Goal: Task Accomplishment & Management: Use online tool/utility

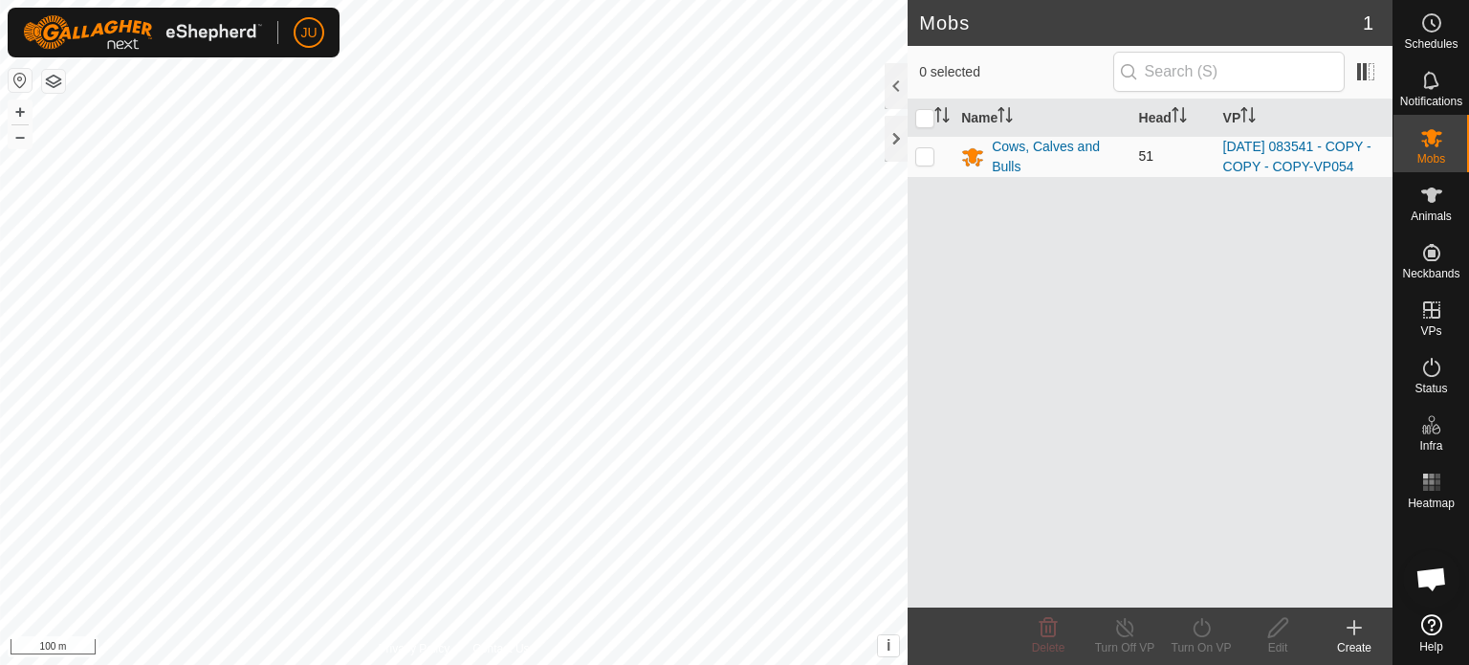
click at [923, 163] on p-checkbox at bounding box center [924, 155] width 19 height 15
checkbox input "true"
click at [1121, 625] on line at bounding box center [1124, 628] width 15 height 15
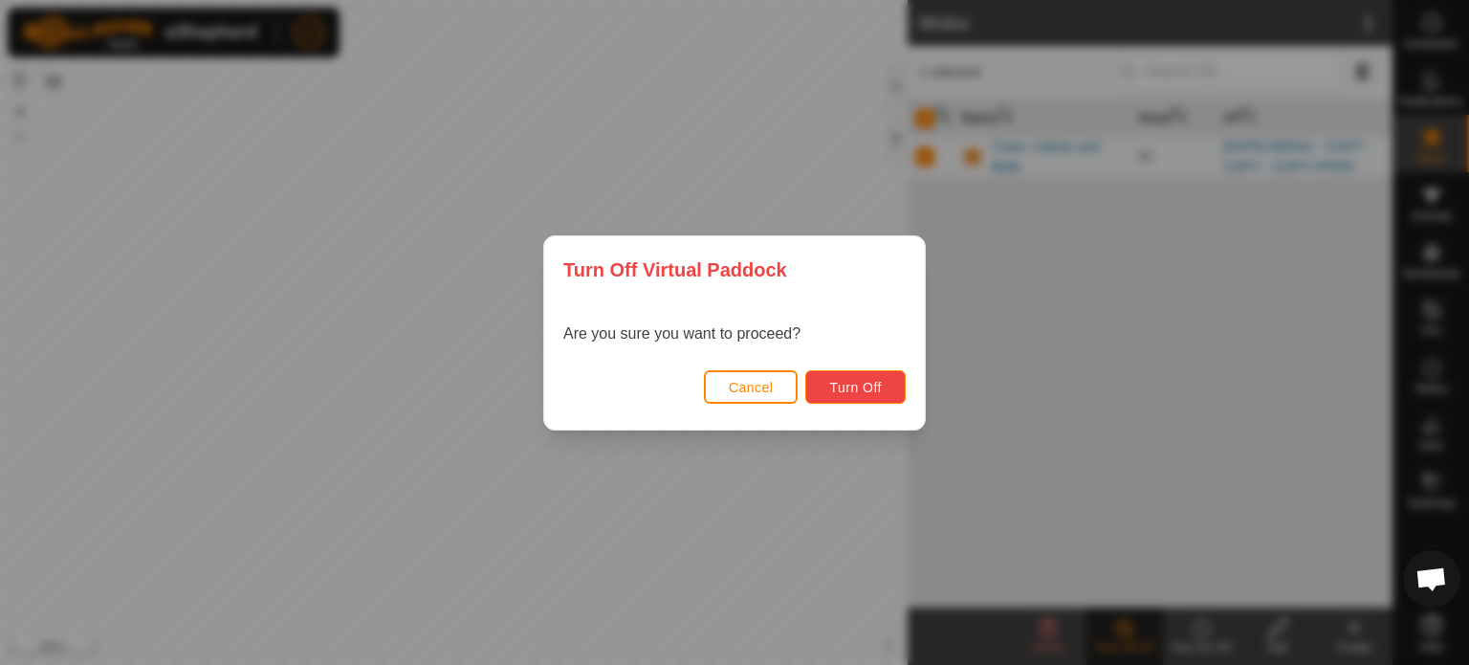
click at [857, 386] on span "Turn Off" at bounding box center [855, 387] width 53 height 15
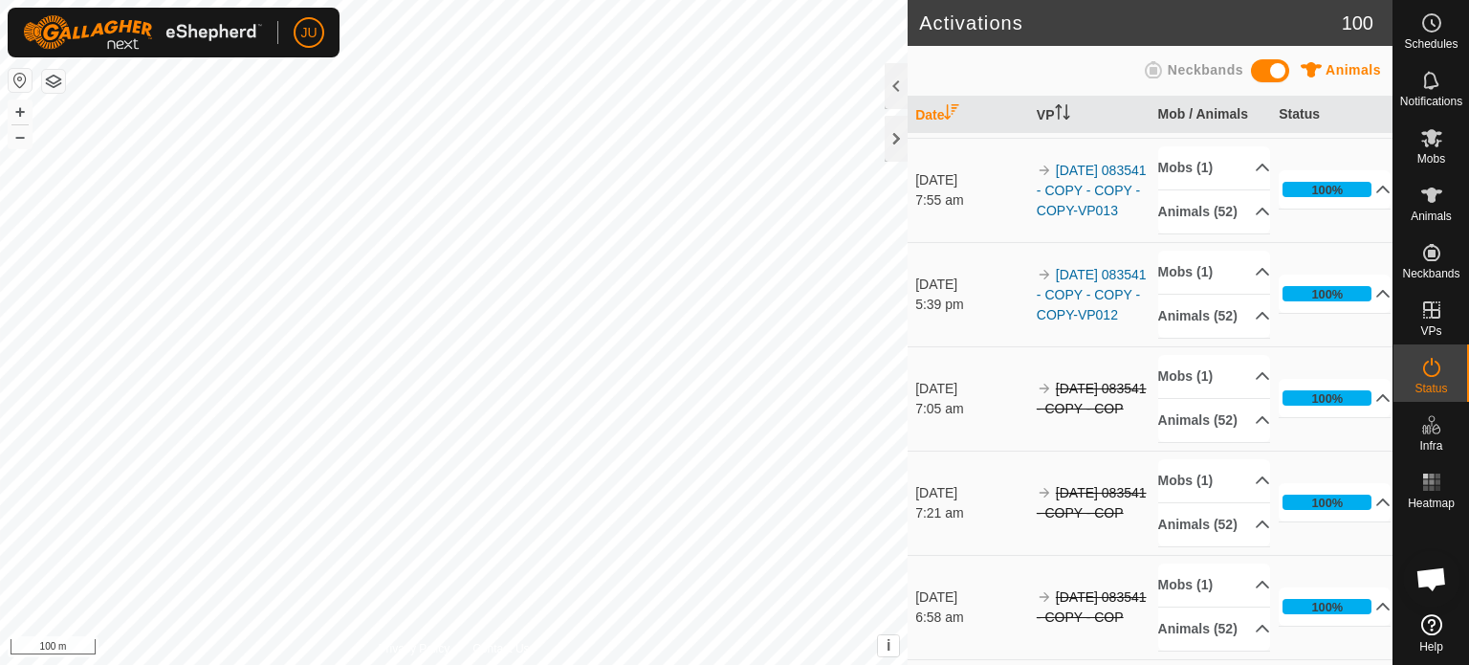
scroll to position [3252, 0]
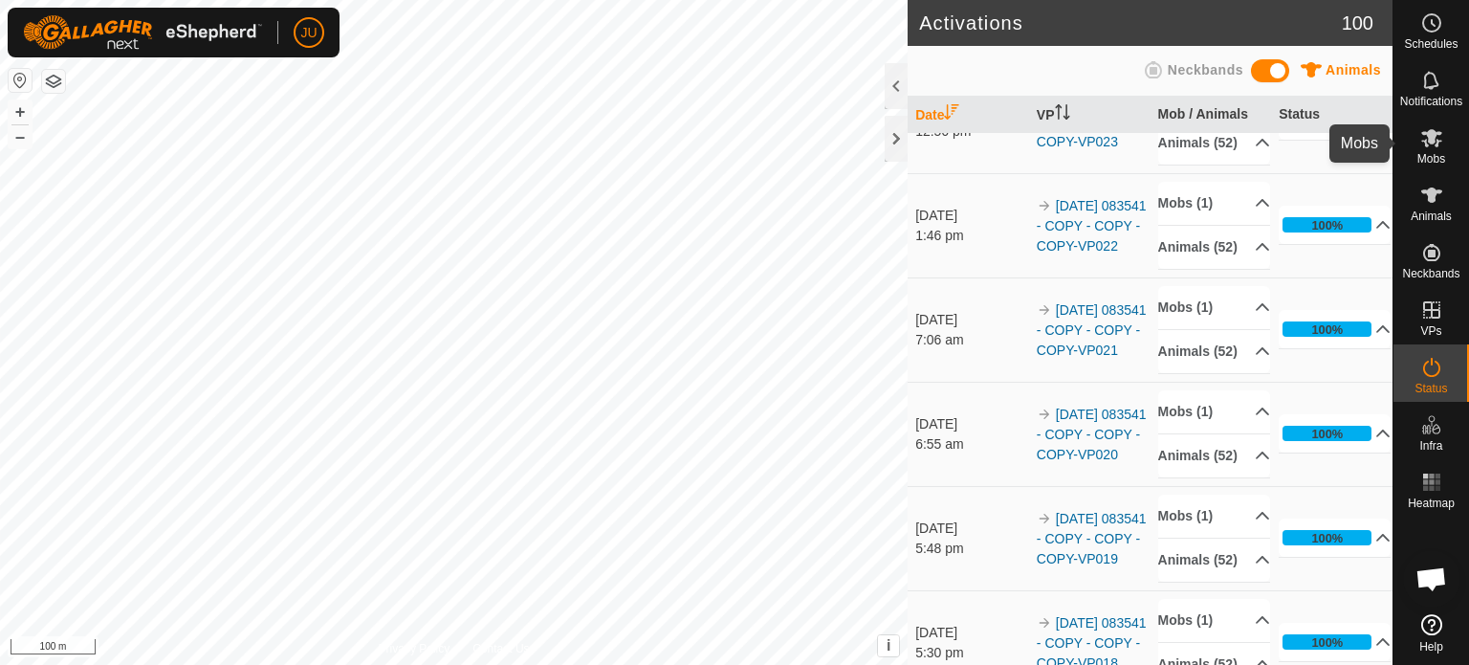
click at [1444, 145] on es-mob-svg-icon at bounding box center [1432, 137] width 34 height 31
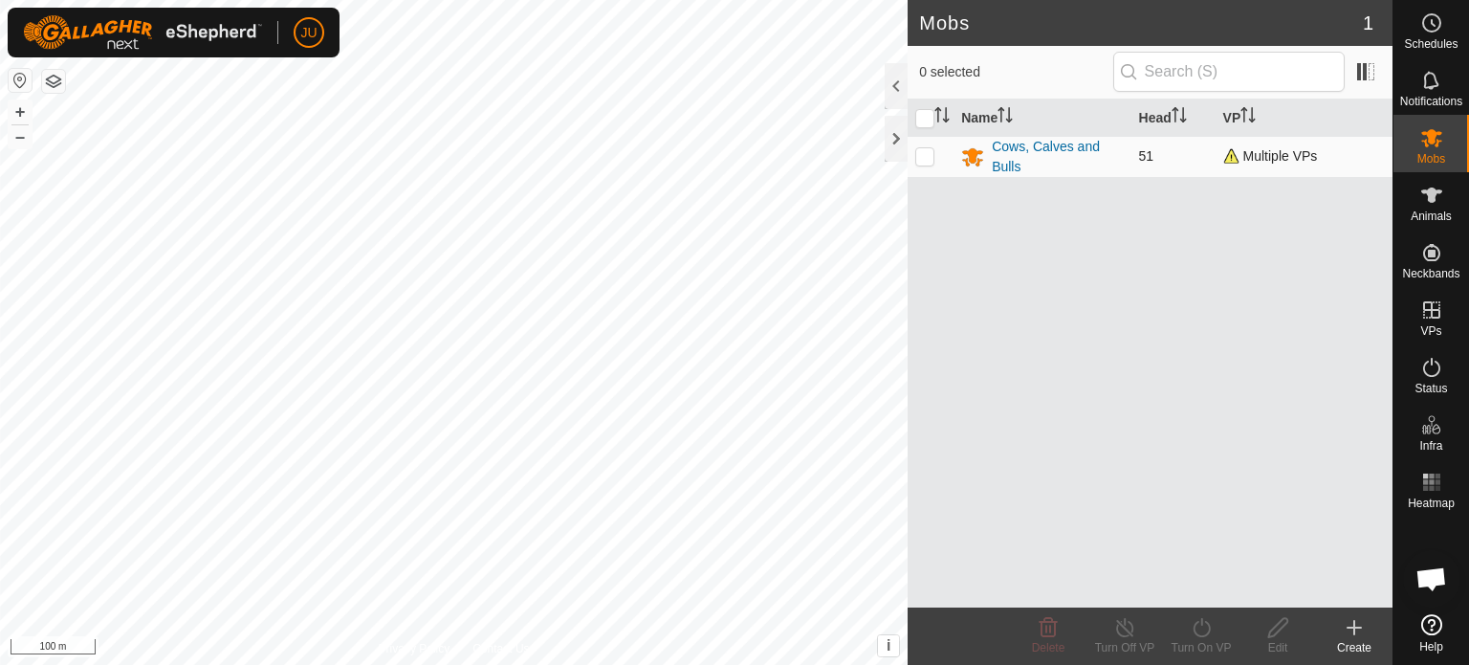
click at [926, 152] on p-checkbox at bounding box center [924, 155] width 19 height 15
checkbox input "true"
click at [1204, 627] on icon at bounding box center [1202, 627] width 24 height 23
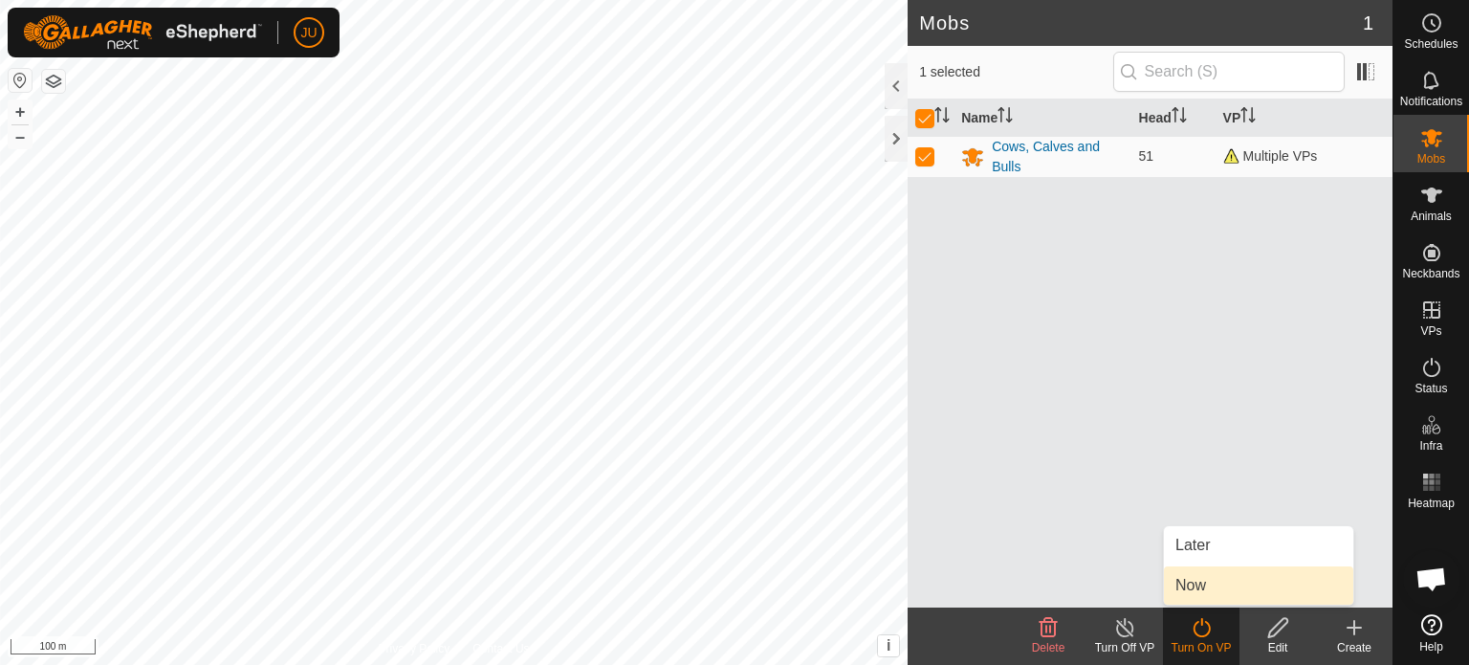
click at [1228, 583] on link "Now" at bounding box center [1258, 585] width 189 height 38
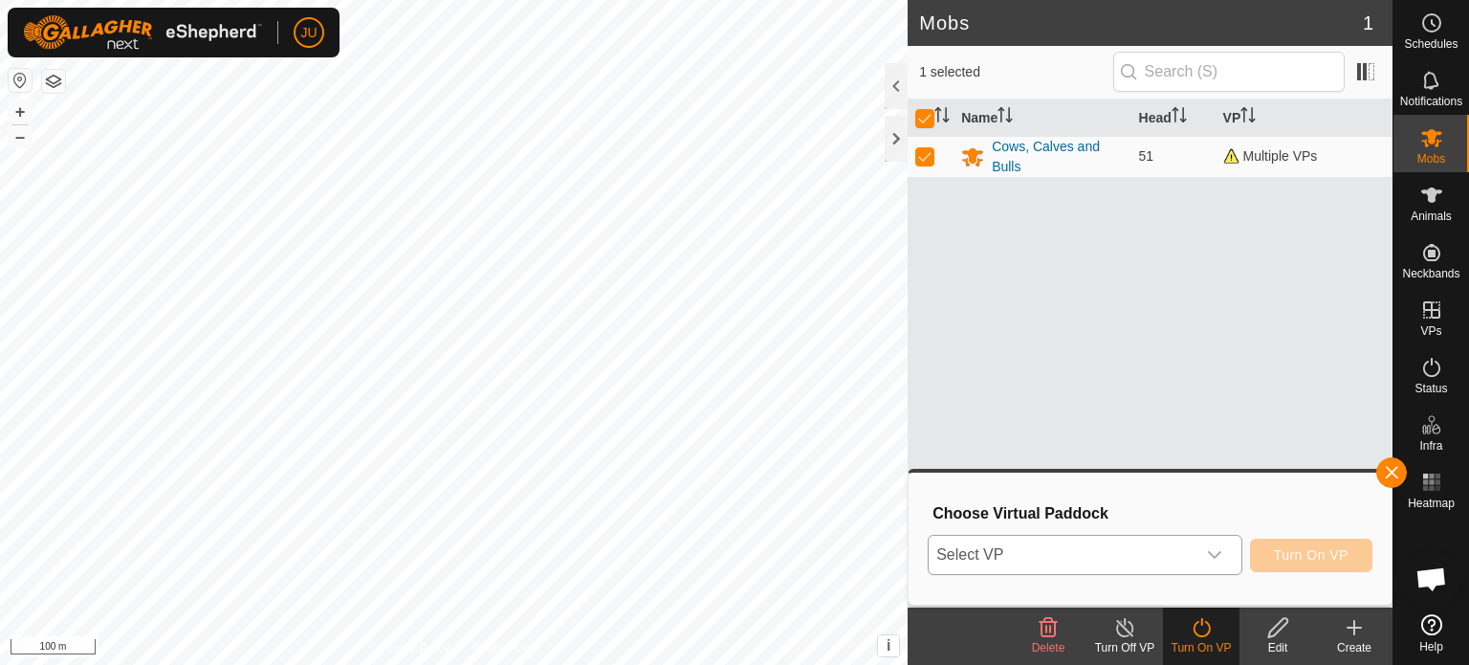
click at [1206, 547] on div "dropdown trigger" at bounding box center [1215, 555] width 38 height 38
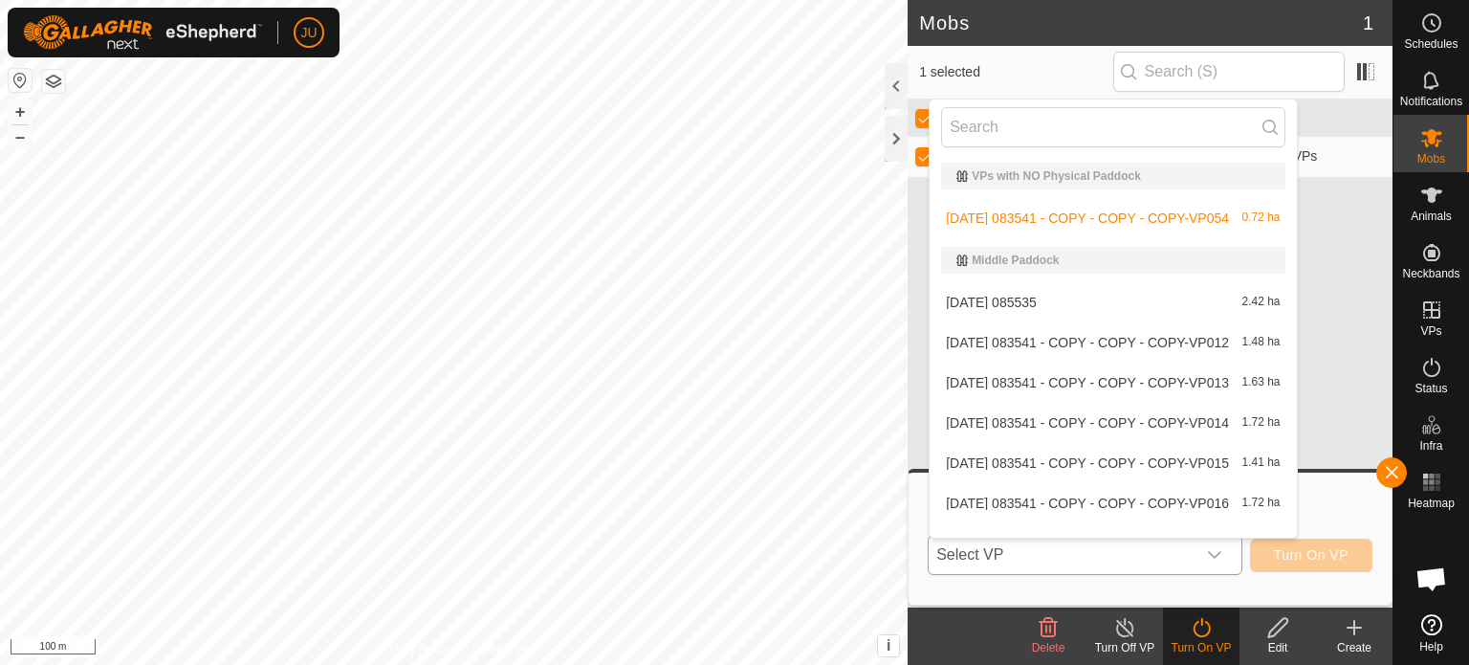
click at [1015, 170] on div "VPs with NO Physical Paddock" at bounding box center [1113, 175] width 313 height 11
click at [1046, 213] on li "2025-08-12 083541 - COPY - COPY - COPY-VP054 0.72 ha" at bounding box center [1113, 218] width 366 height 38
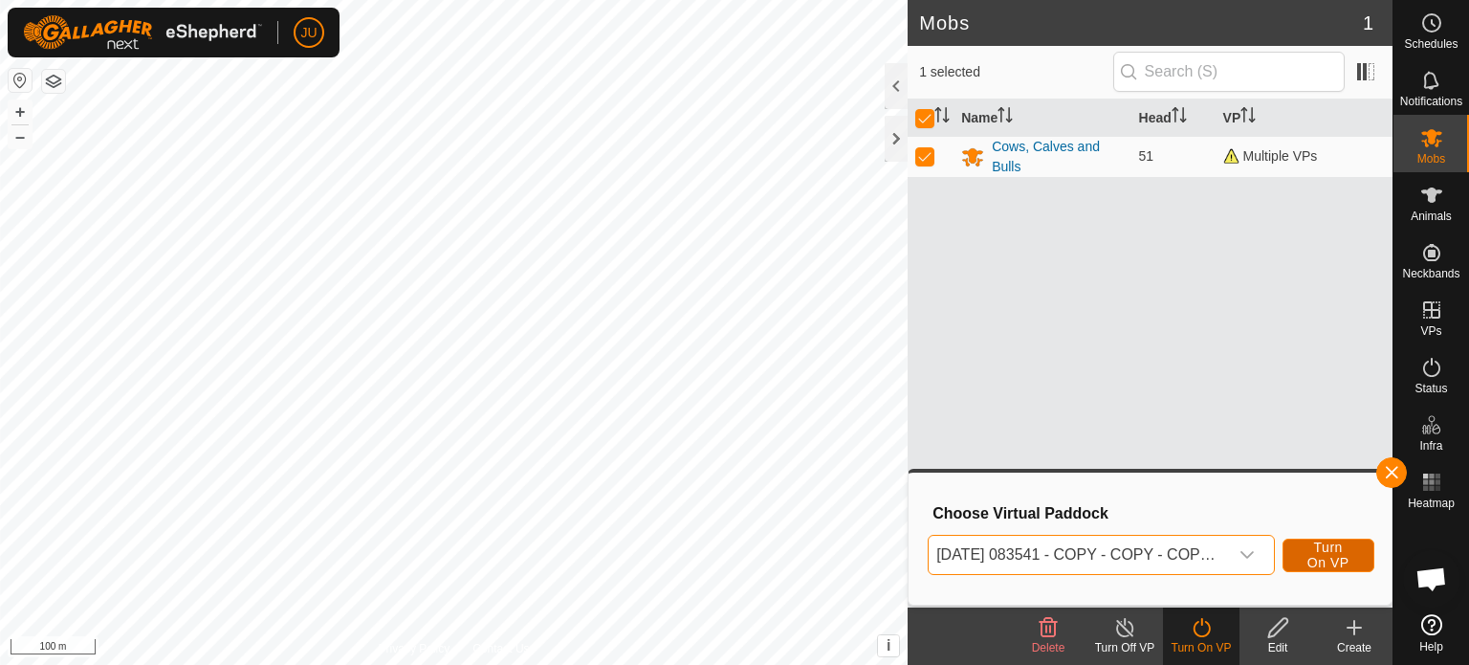
click at [1343, 545] on span "Turn On VP" at bounding box center [1329, 554] width 44 height 31
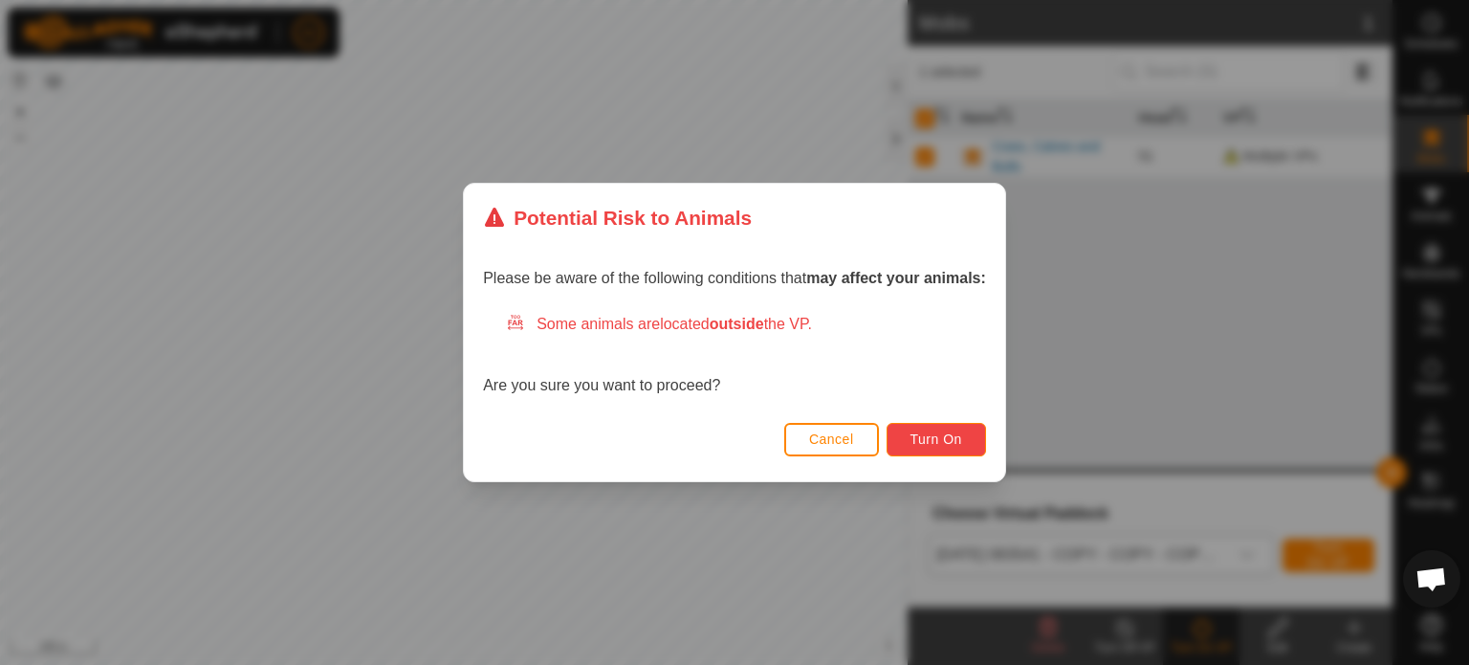
click at [940, 439] on span "Turn On" at bounding box center [937, 438] width 52 height 15
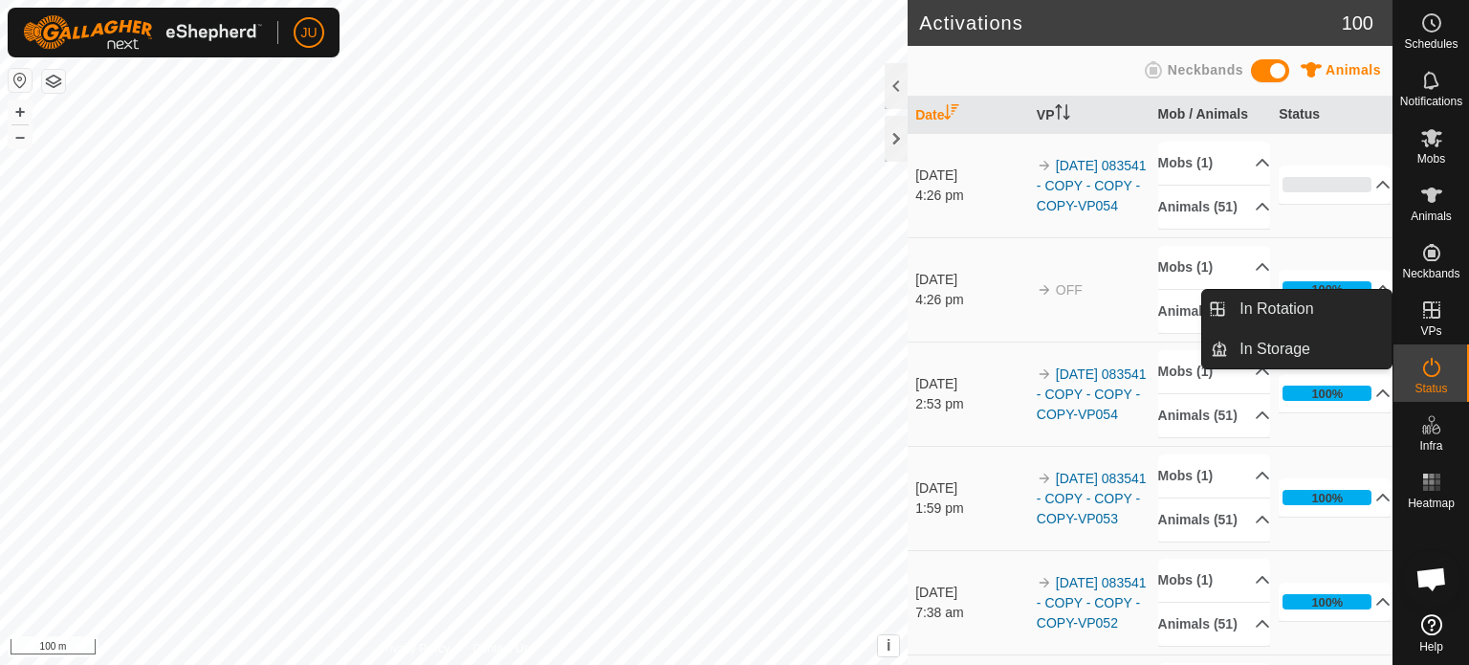
click at [1442, 313] on es-virtualpaddocks-svg-icon at bounding box center [1432, 310] width 34 height 31
click at [1266, 304] on link "In Rotation" at bounding box center [1310, 309] width 164 height 38
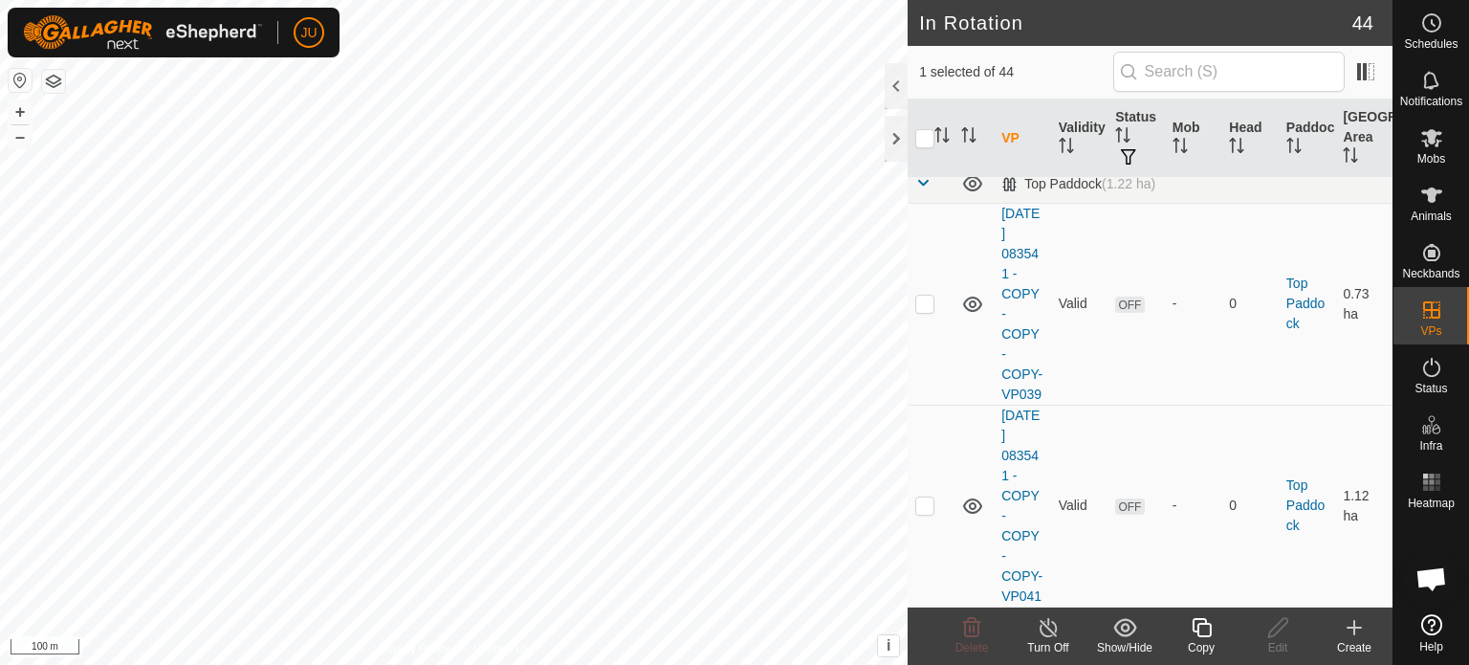
scroll to position [9374, 0]
checkbox input "false"
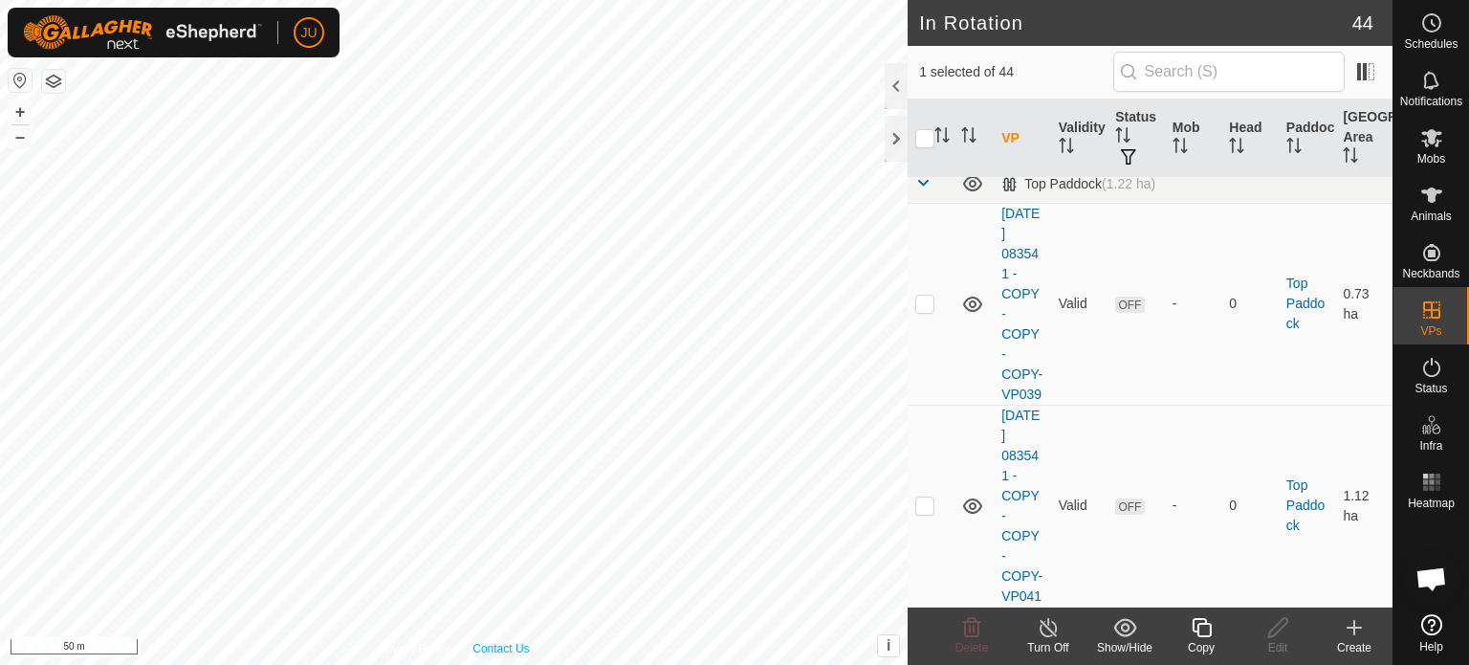
checkbox input "false"
checkbox input "true"
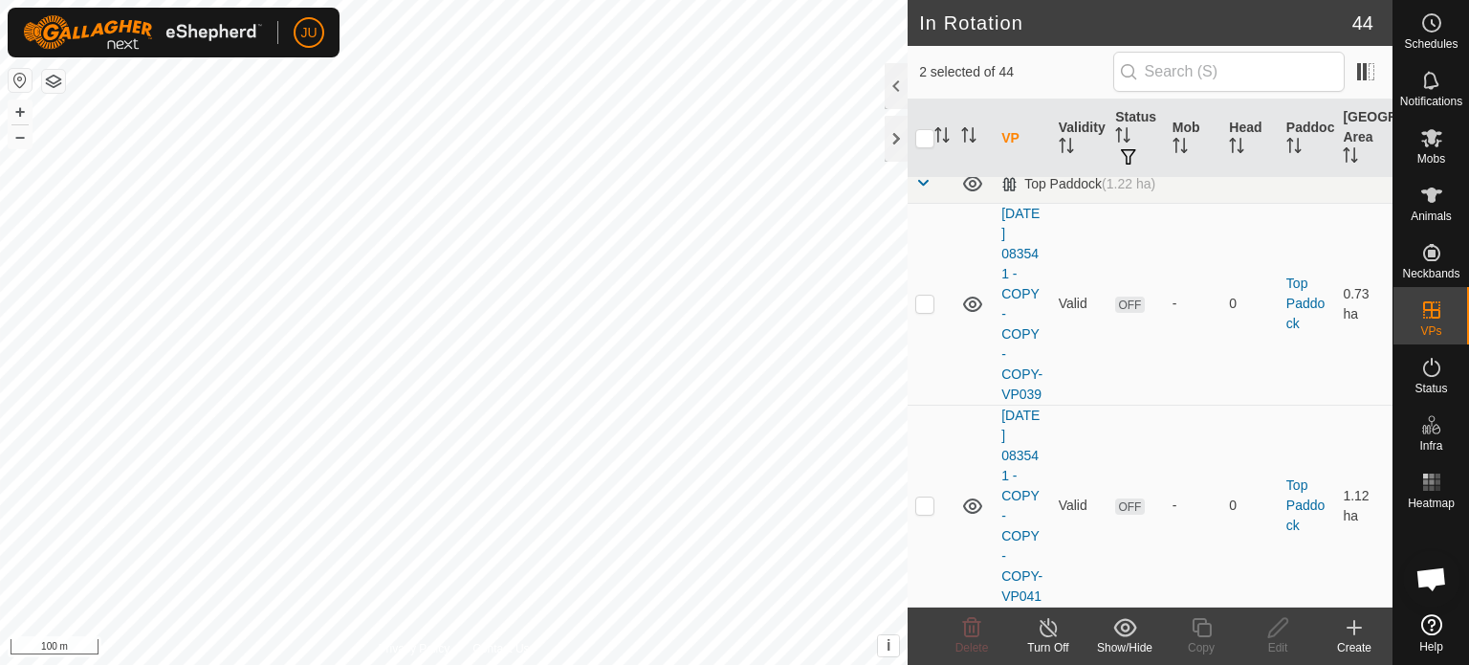
checkbox input "false"
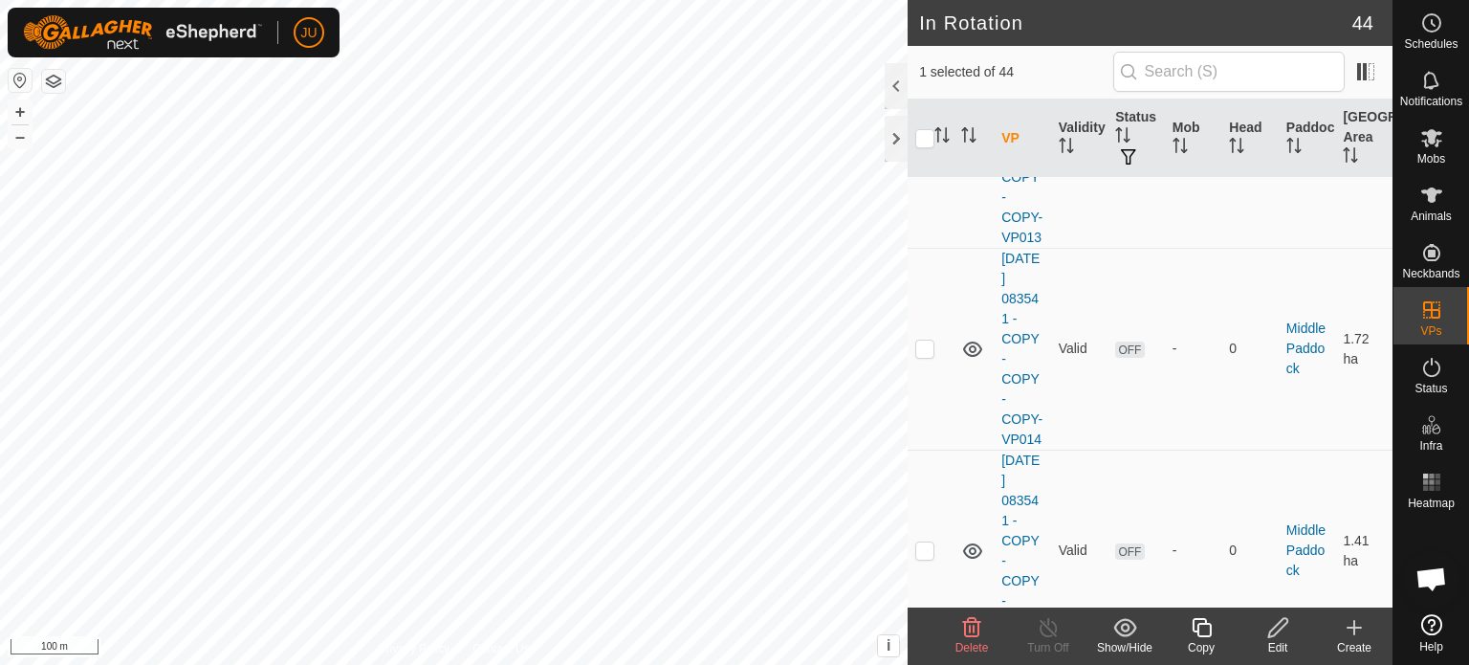
scroll to position [0, 0]
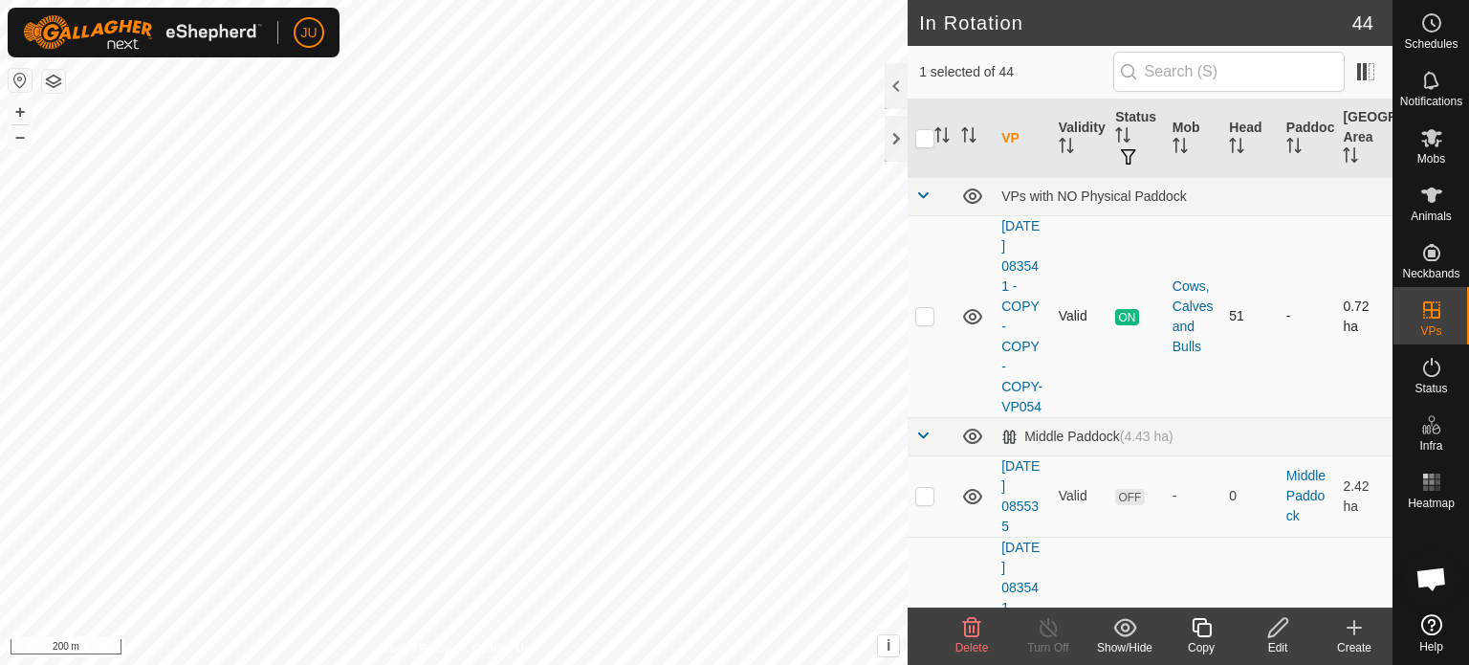
click at [925, 323] on p-checkbox at bounding box center [924, 315] width 19 height 15
click at [928, 323] on p-checkbox at bounding box center [924, 315] width 19 height 15
click at [926, 323] on p-checkbox at bounding box center [924, 315] width 19 height 15
checkbox input "false"
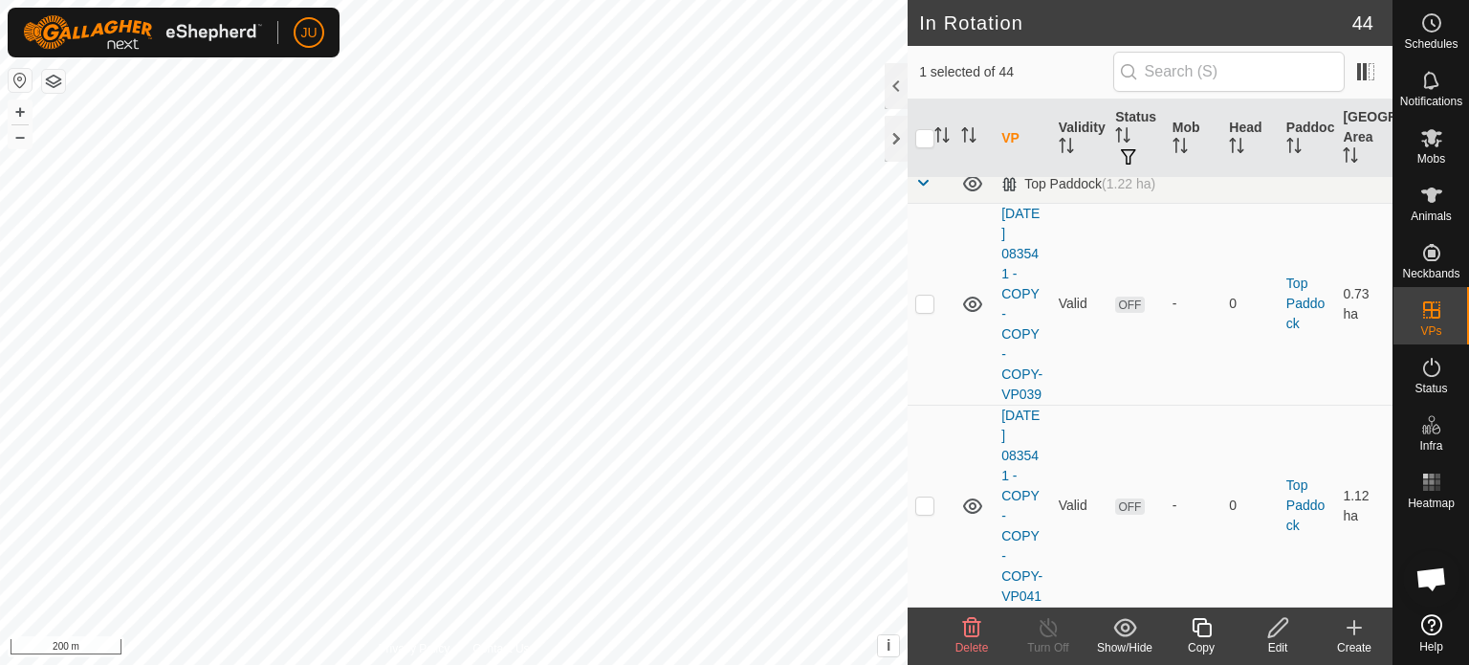
scroll to position [9278, 0]
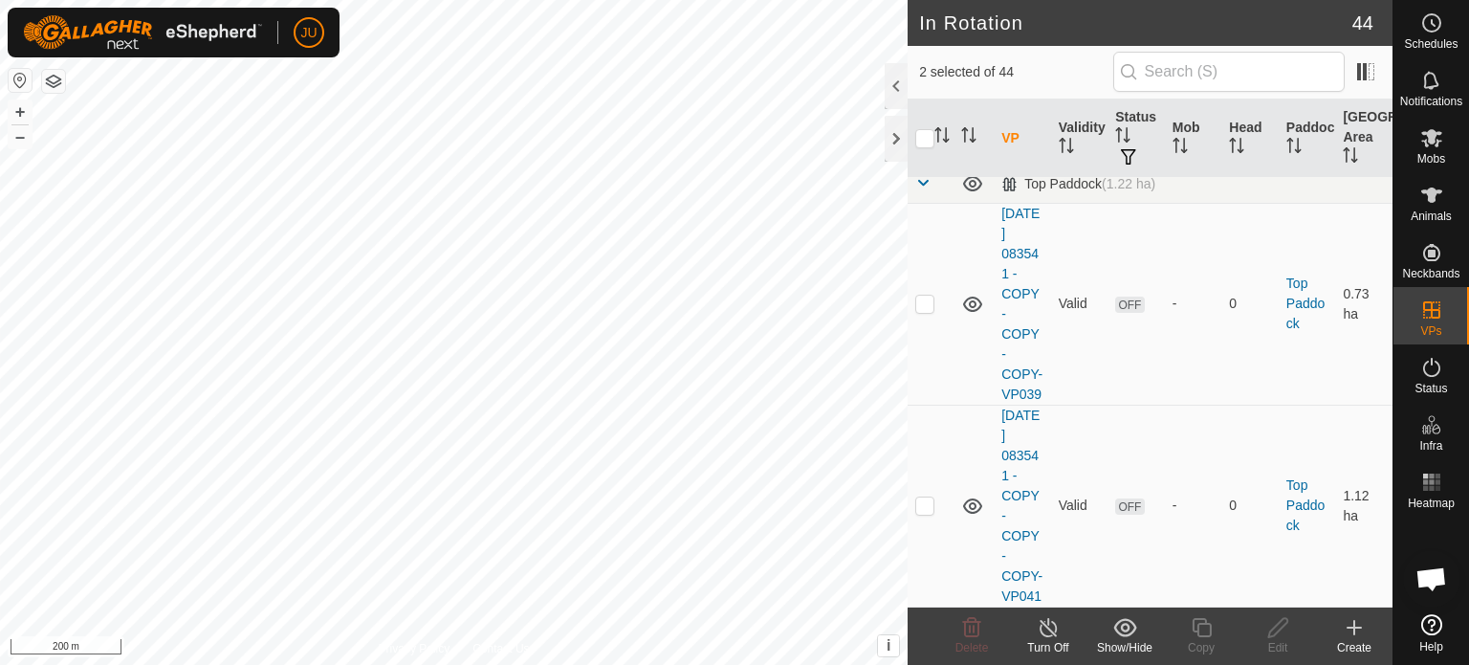
checkbox input "false"
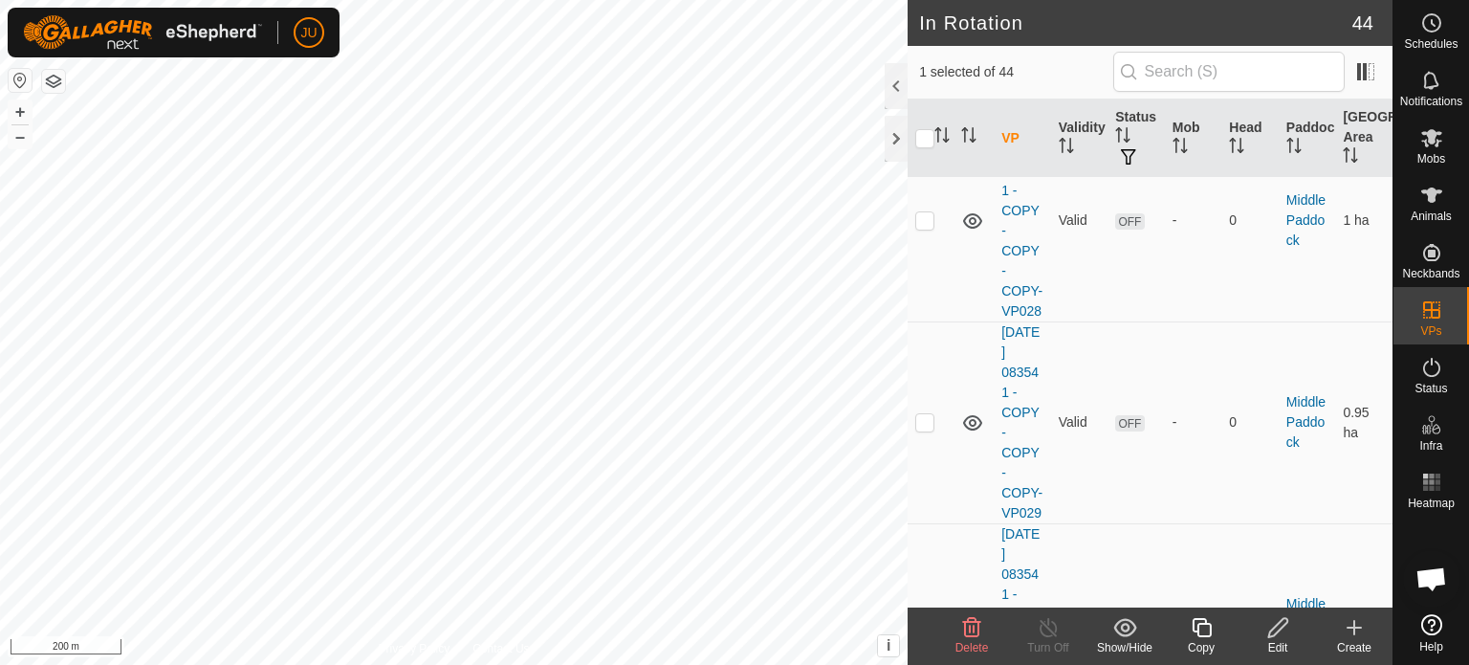
scroll to position [3562, 0]
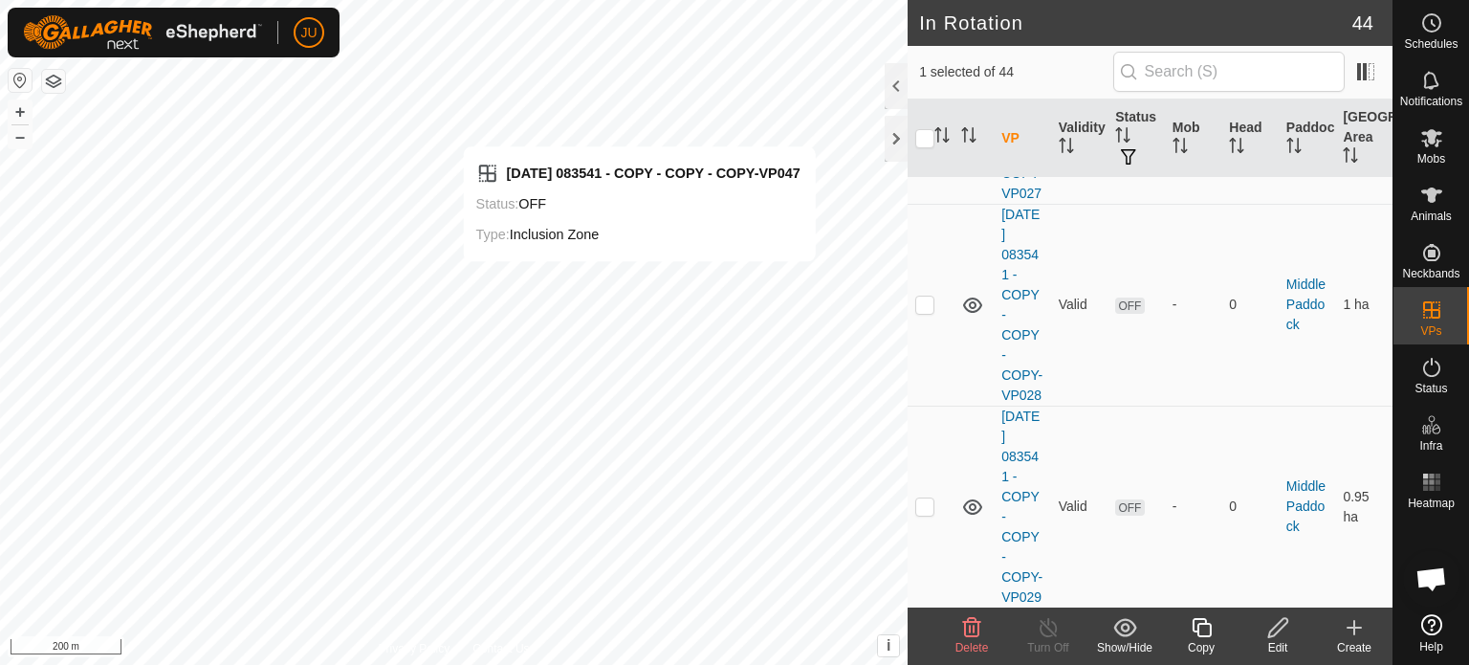
checkbox input "true"
checkbox input "false"
checkbox input "true"
checkbox input "false"
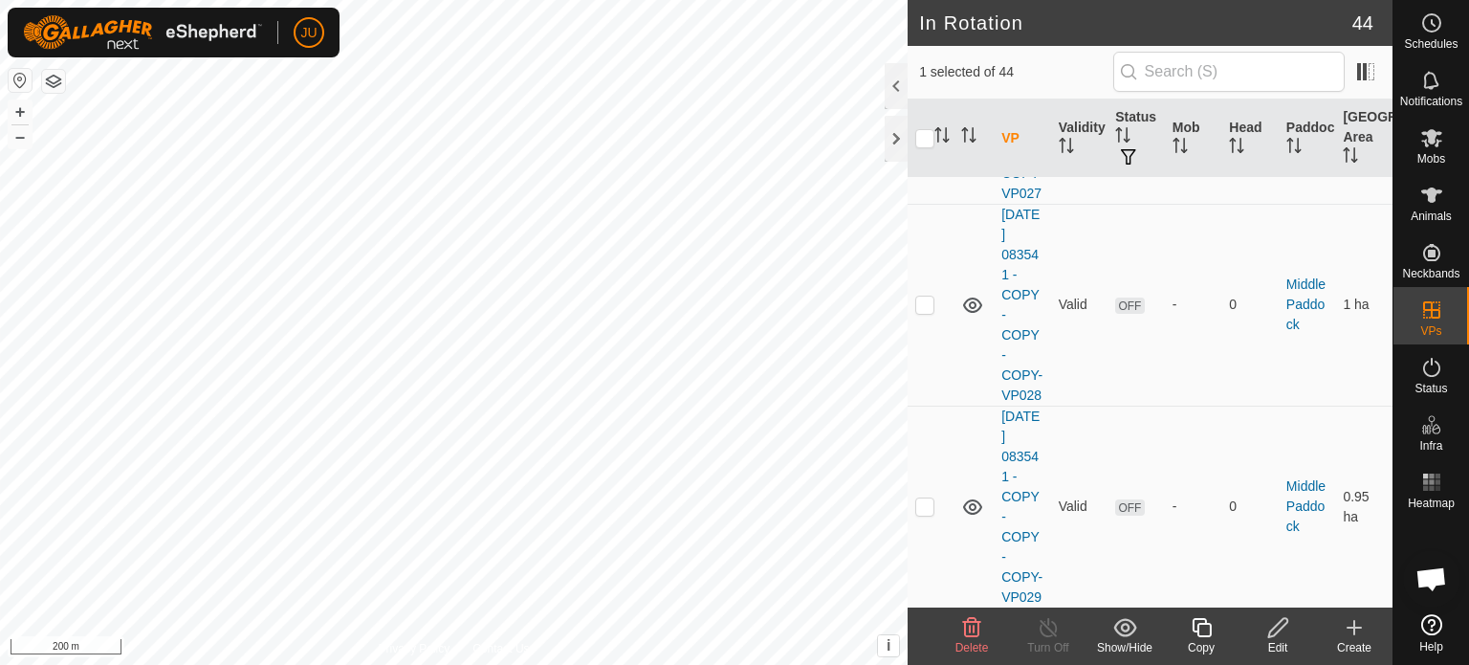
checkbox input "true"
checkbox input "false"
checkbox input "true"
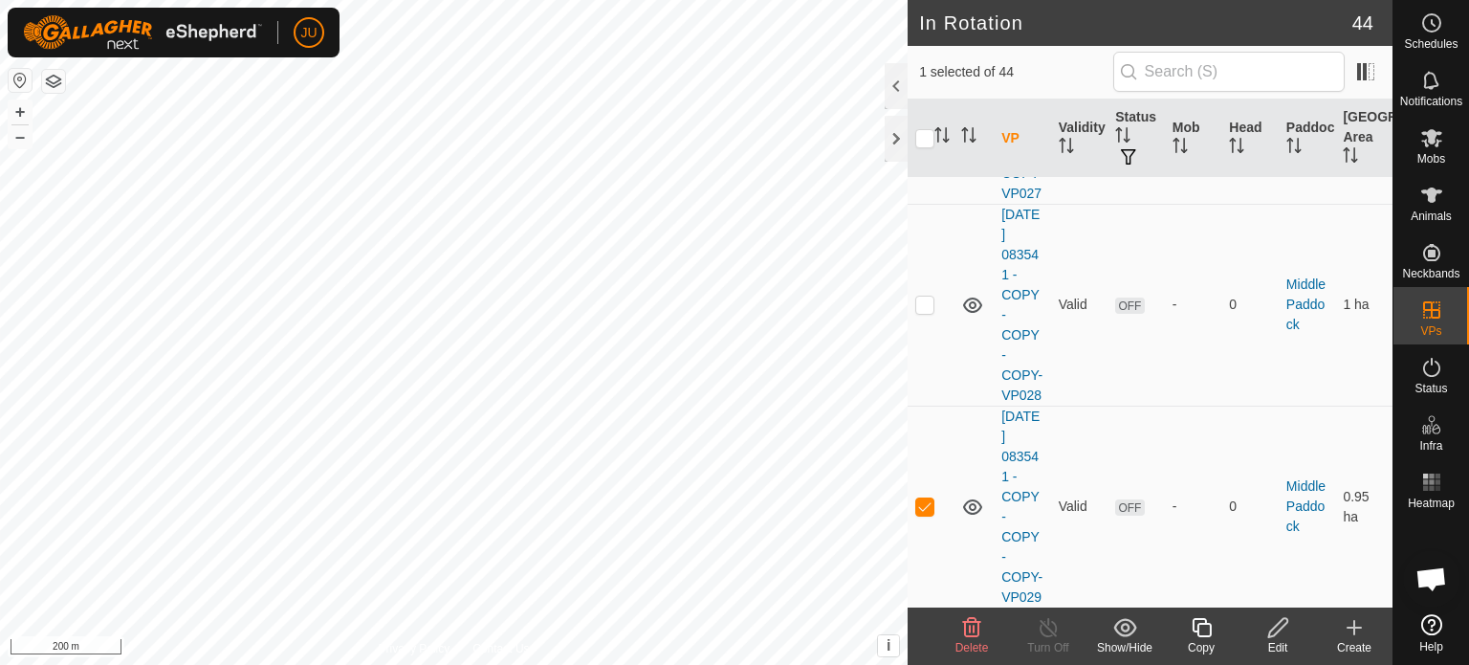
checkbox input "true"
checkbox input "false"
checkbox input "true"
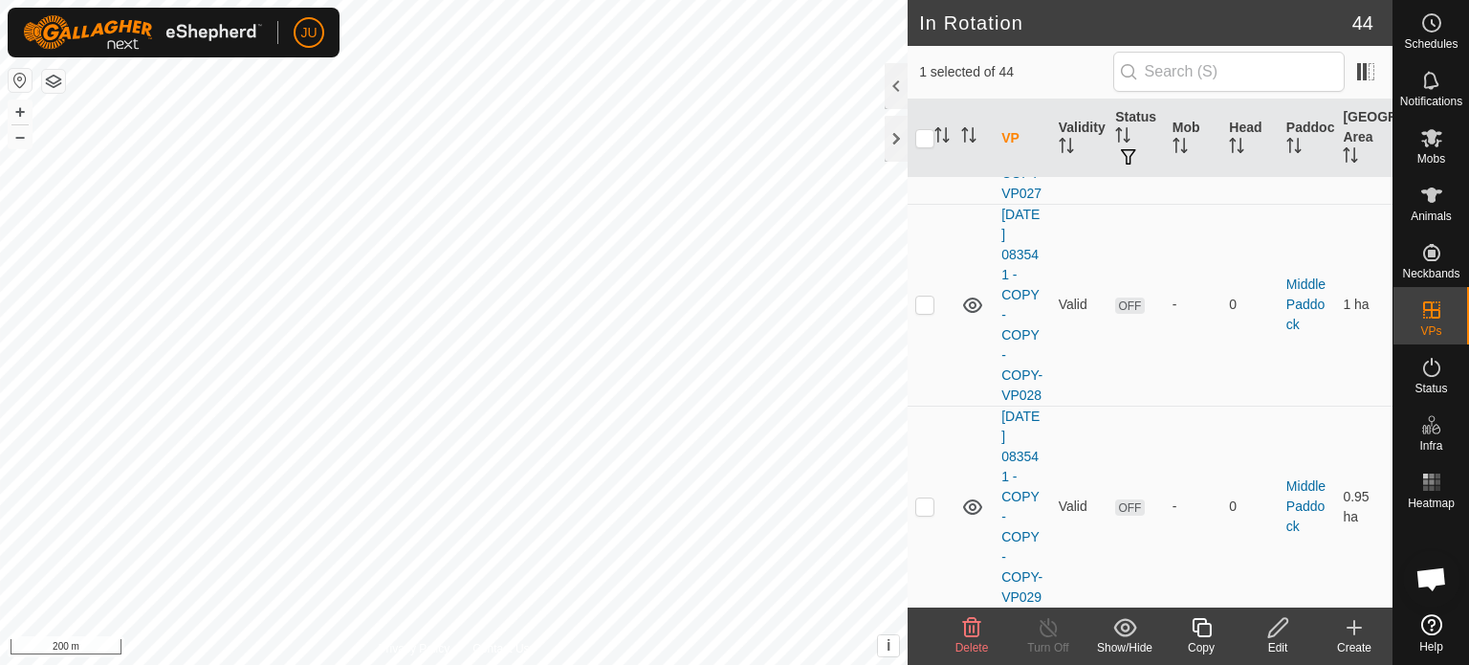
checkbox input "true"
checkbox input "false"
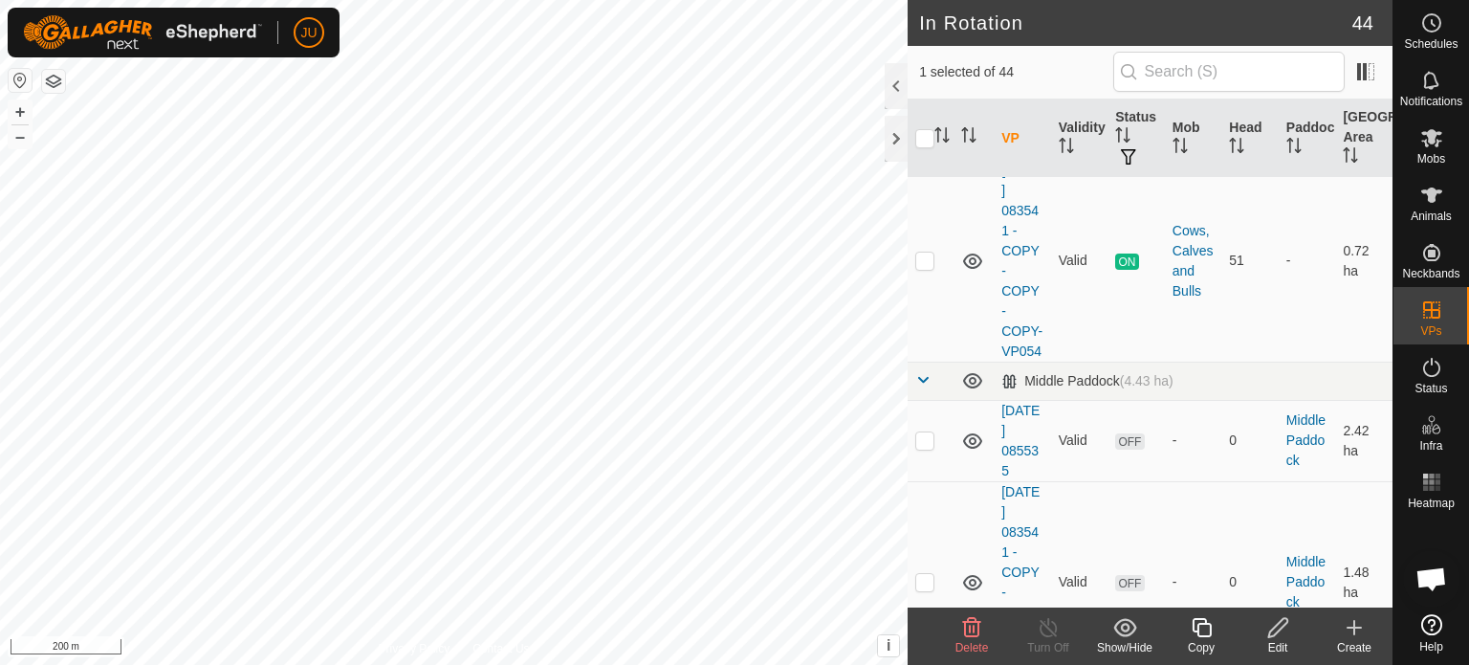
scroll to position [0, 0]
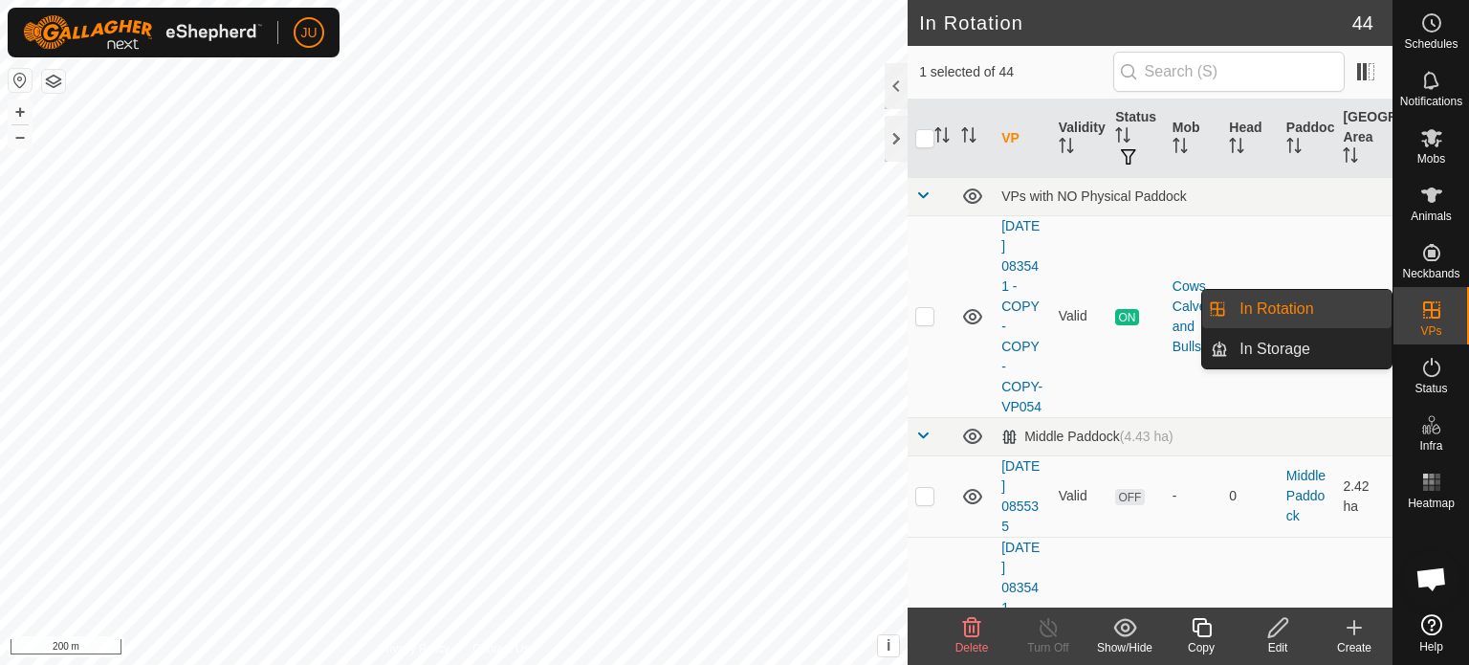
click at [1286, 312] on link "In Rotation" at bounding box center [1310, 309] width 164 height 38
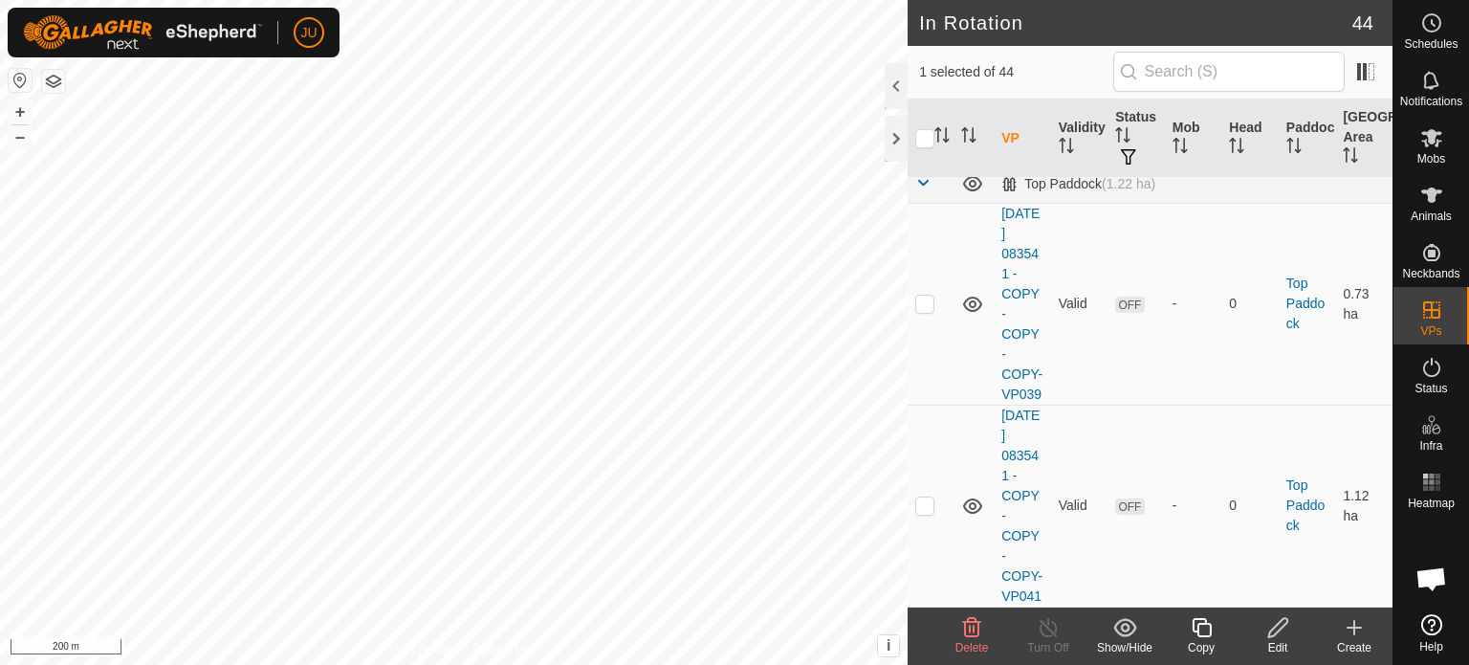
scroll to position [9205, 0]
checkbox input "true"
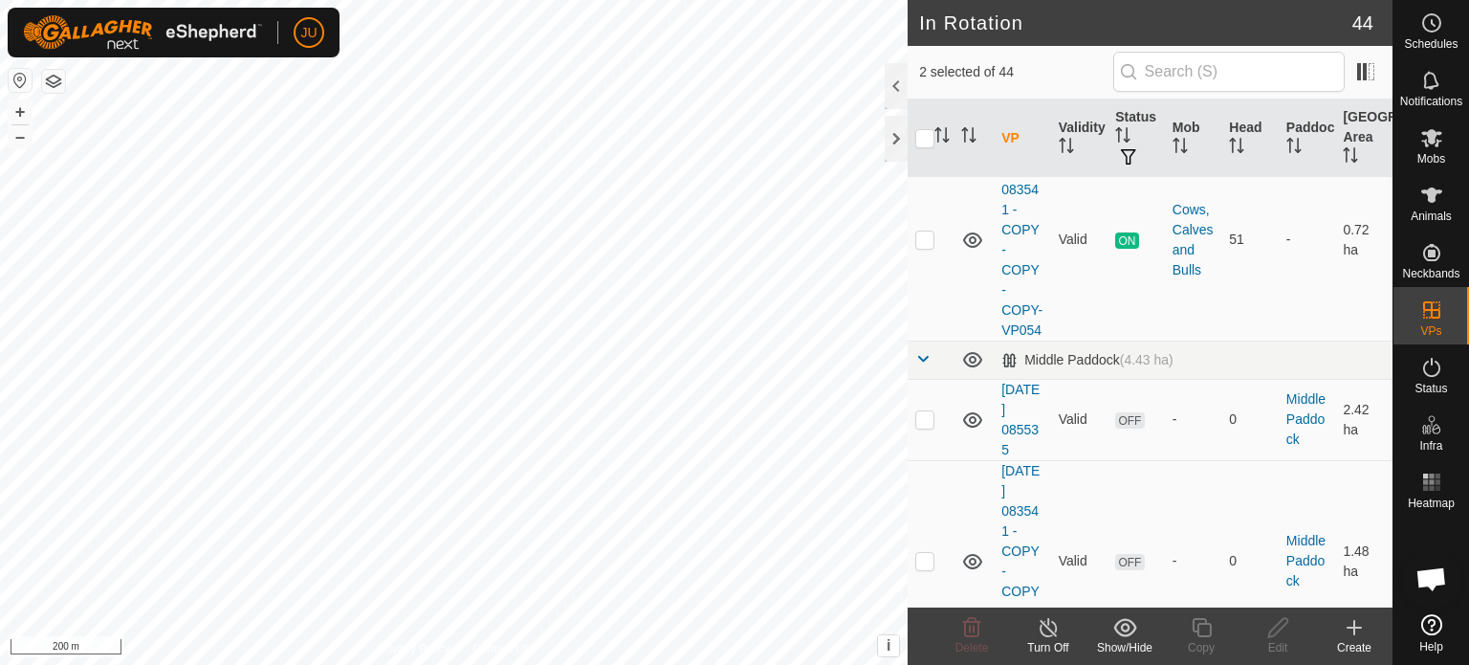
scroll to position [0, 0]
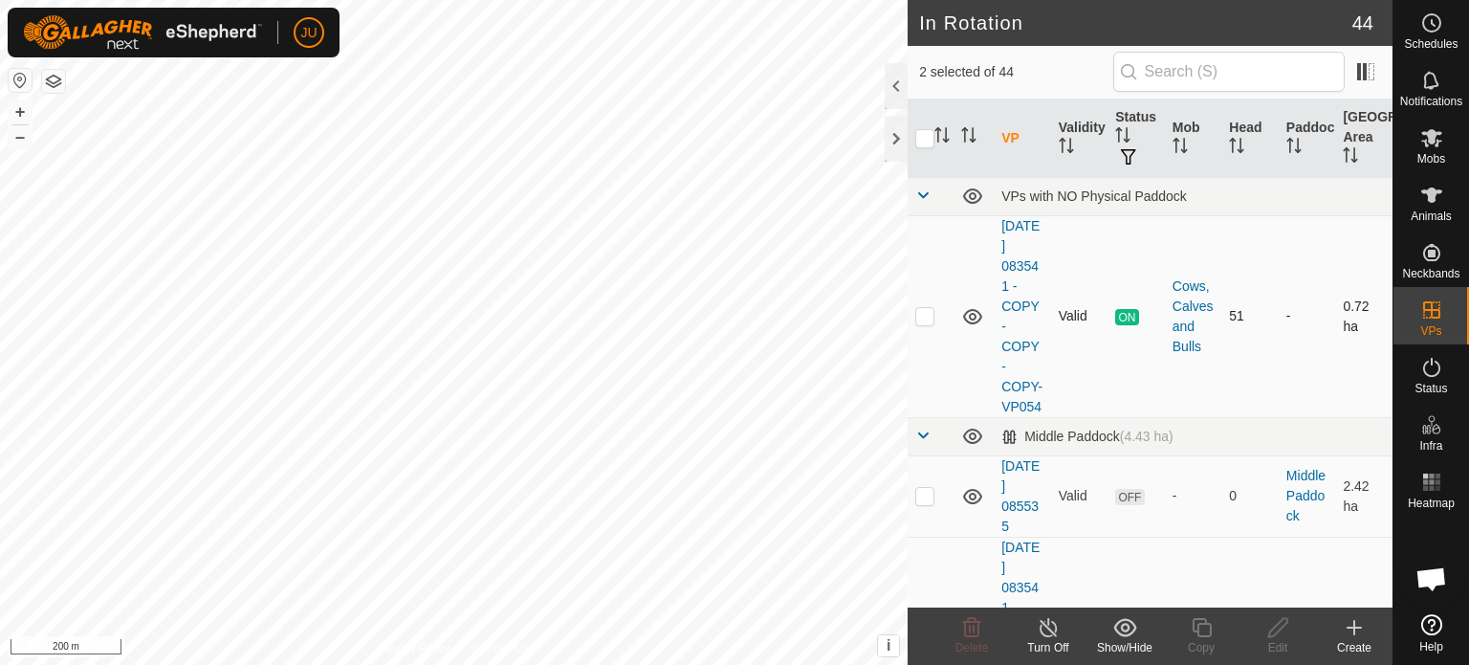
click at [930, 323] on p-checkbox at bounding box center [924, 315] width 19 height 15
click at [931, 323] on p-checkbox at bounding box center [924, 315] width 19 height 15
checkbox input "false"
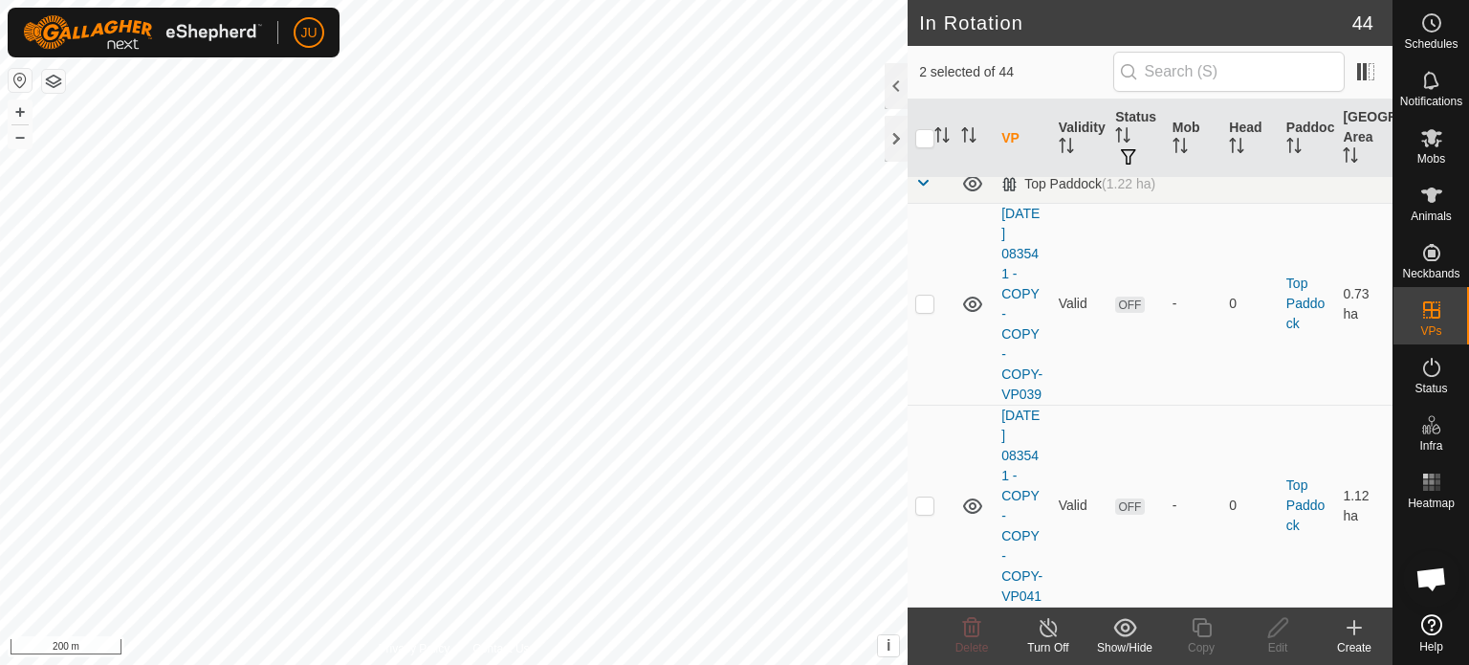
scroll to position [9374, 0]
checkbox input "false"
click at [896, 83] on div at bounding box center [896, 86] width 23 height 46
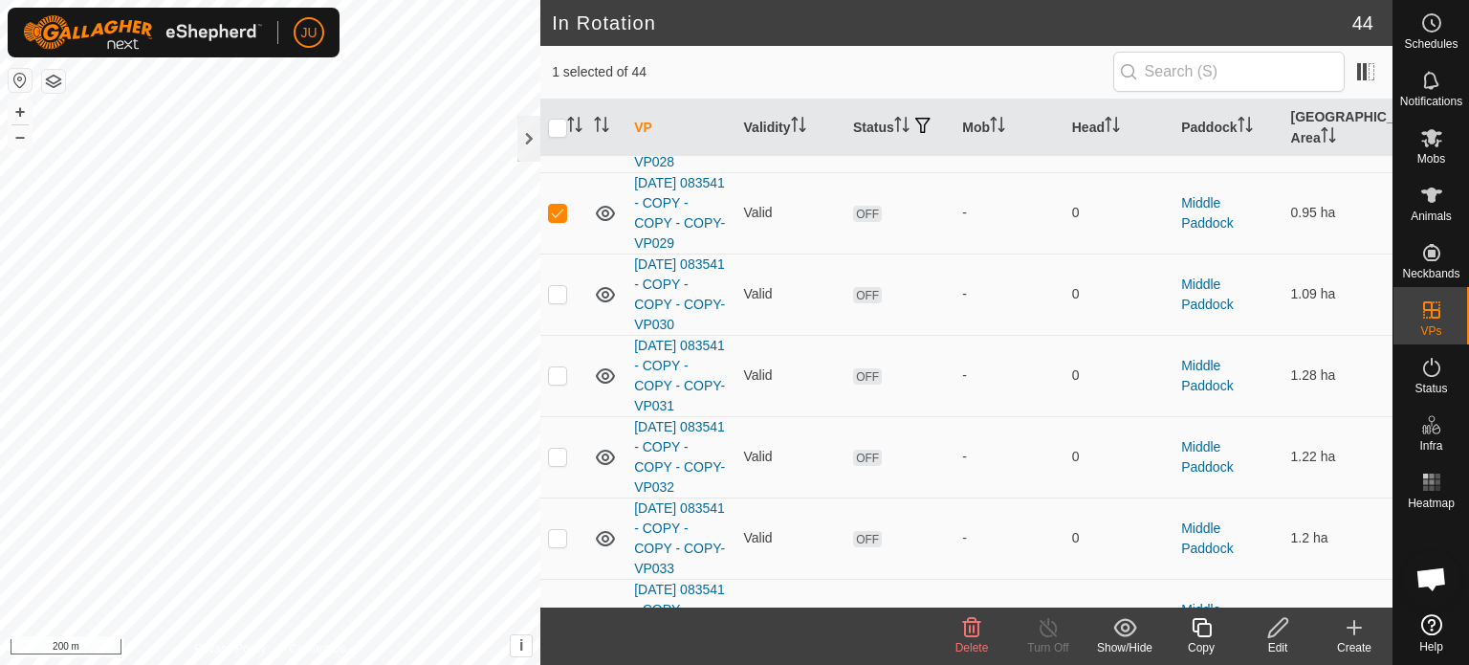
scroll to position [1469, 0]
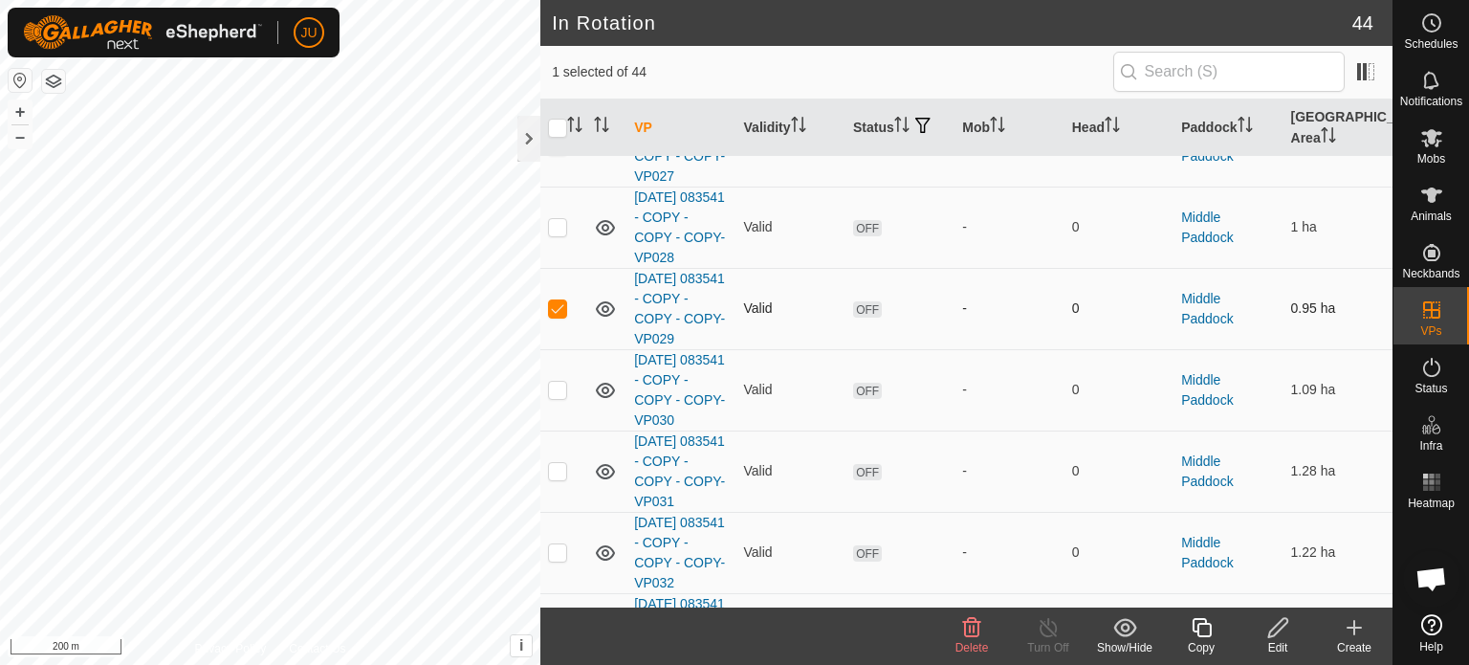
click at [562, 303] on p-checkbox at bounding box center [557, 307] width 19 height 15
checkbox input "false"
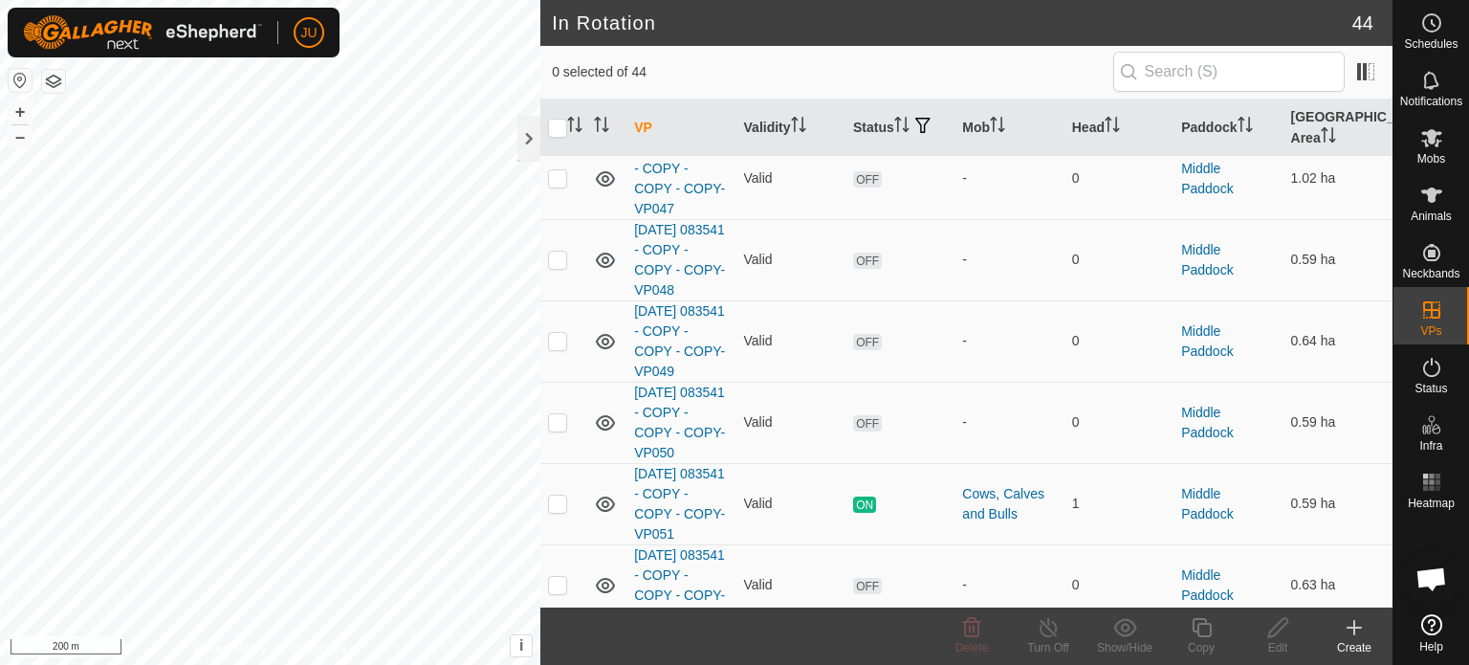
scroll to position [3191, 0]
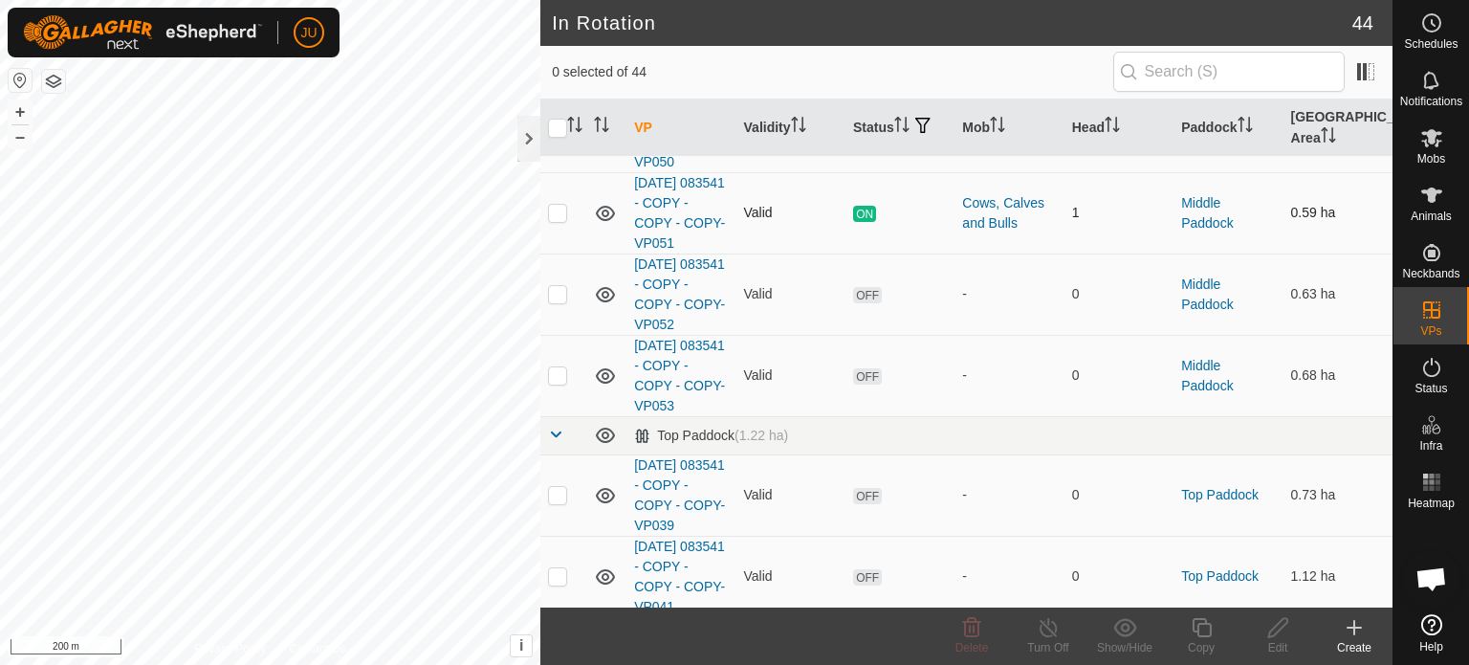
click at [566, 207] on p-tablecheckbox at bounding box center [557, 212] width 19 height 15
checkbox input "true"
click at [1205, 630] on icon at bounding box center [1202, 627] width 24 height 23
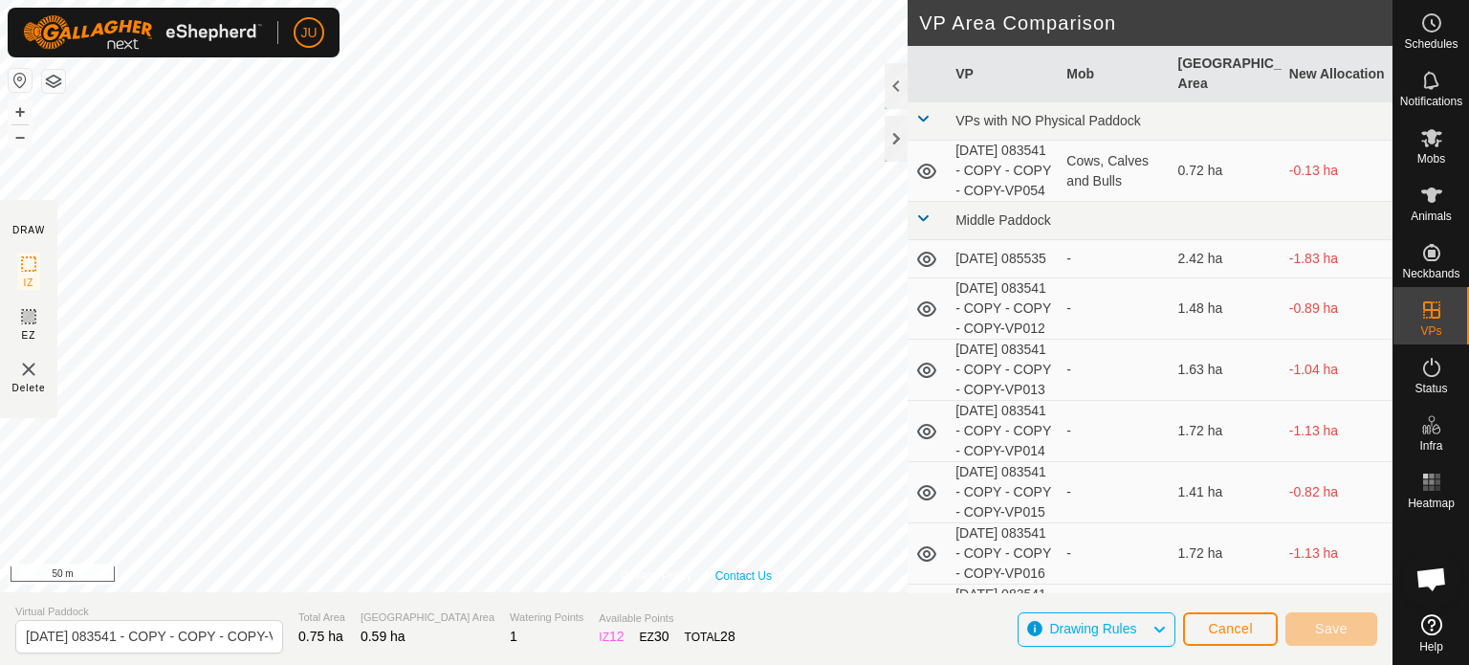
click at [727, 568] on div "Privacy Policy Contact Us 2025-08-12 083541 - COPY - COPY - COPY-VP051 Type: In…" at bounding box center [696, 296] width 1393 height 592
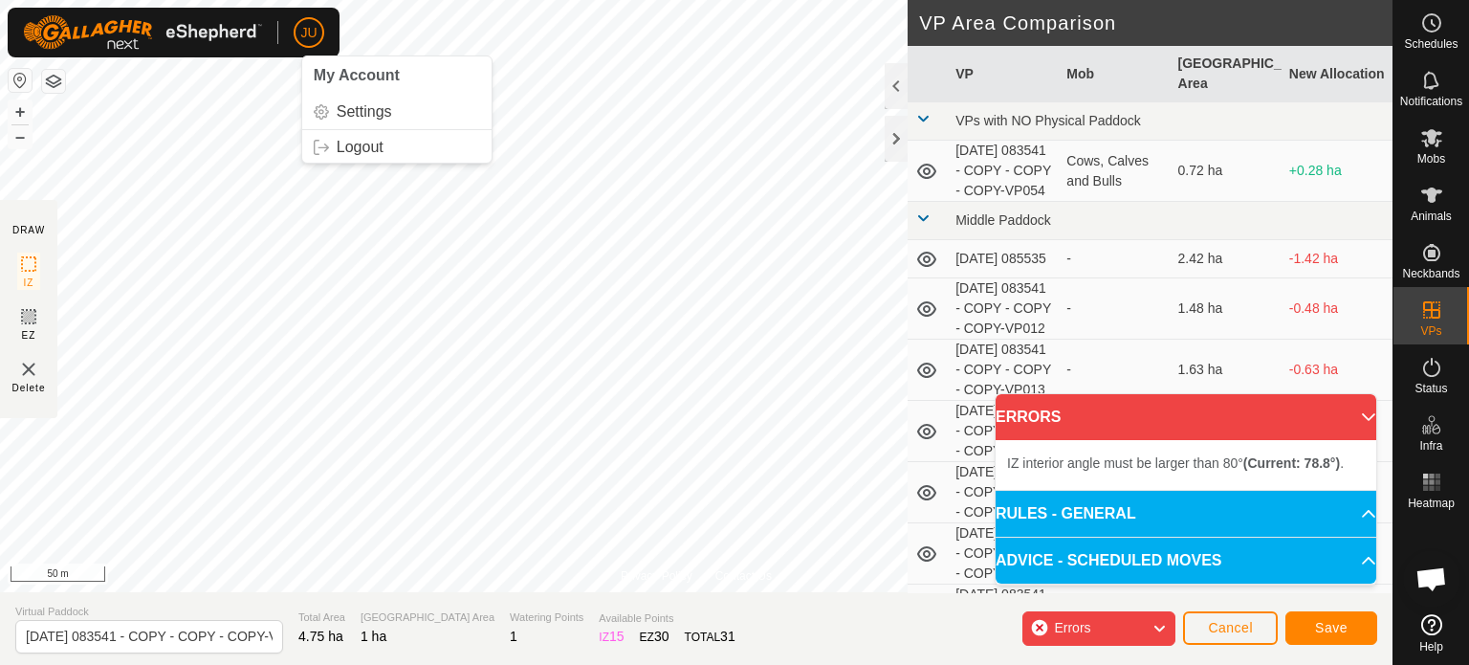
click at [310, 33] on div "JU My Account Settings Logout Schedules Notifications Mobs Animals Neckbands VP…" at bounding box center [734, 332] width 1469 height 665
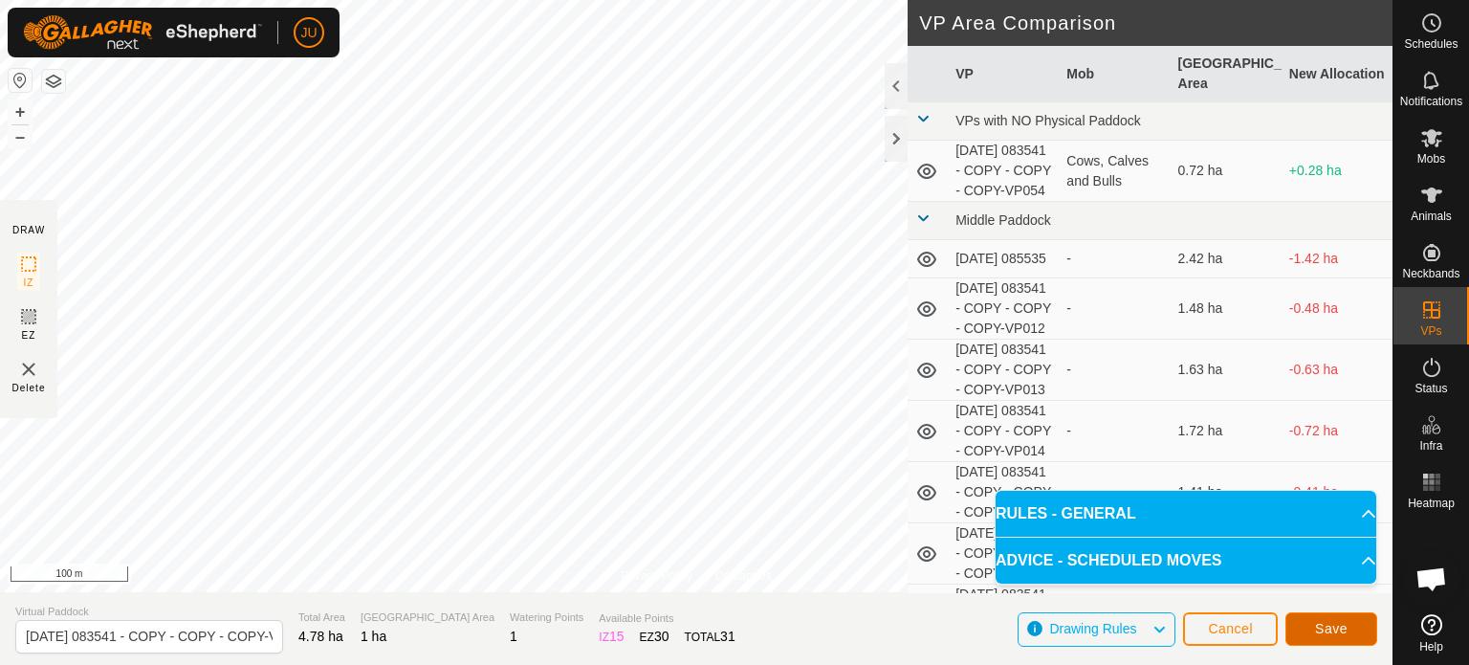
click at [1335, 624] on span "Save" at bounding box center [1331, 628] width 33 height 15
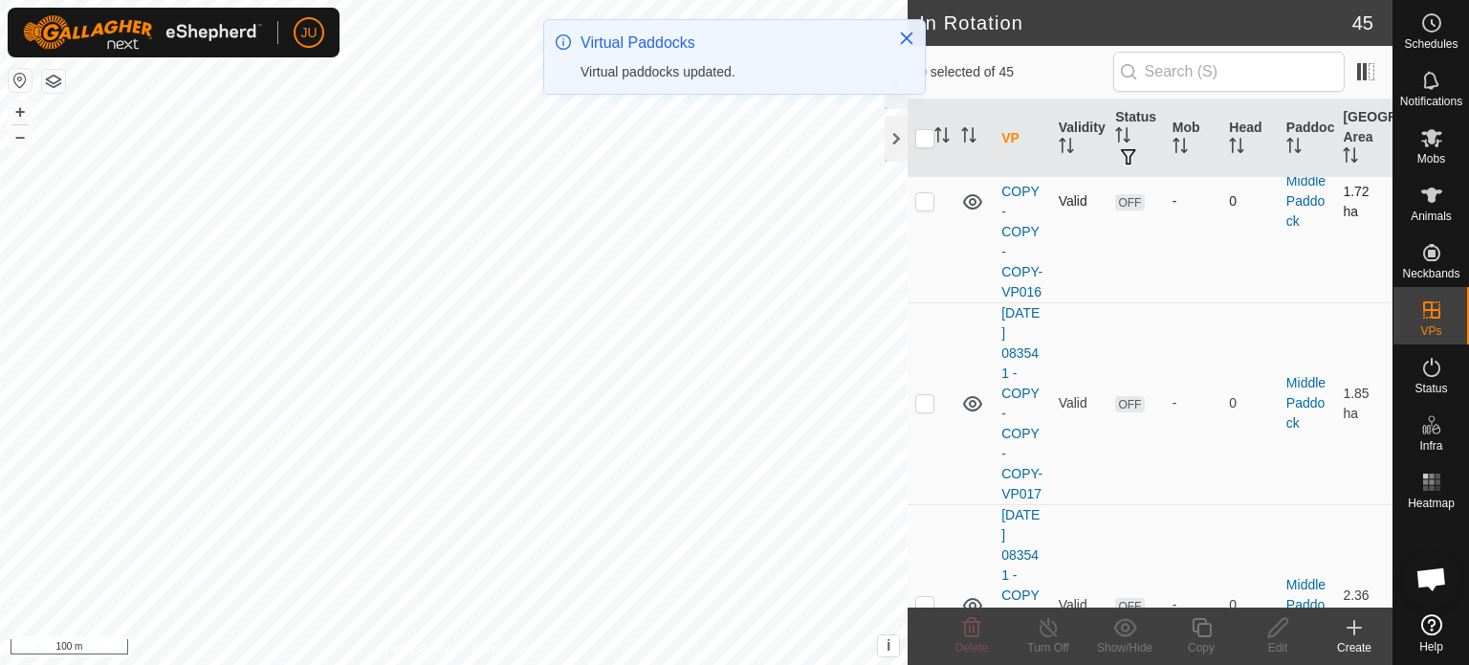
scroll to position [1435, 0]
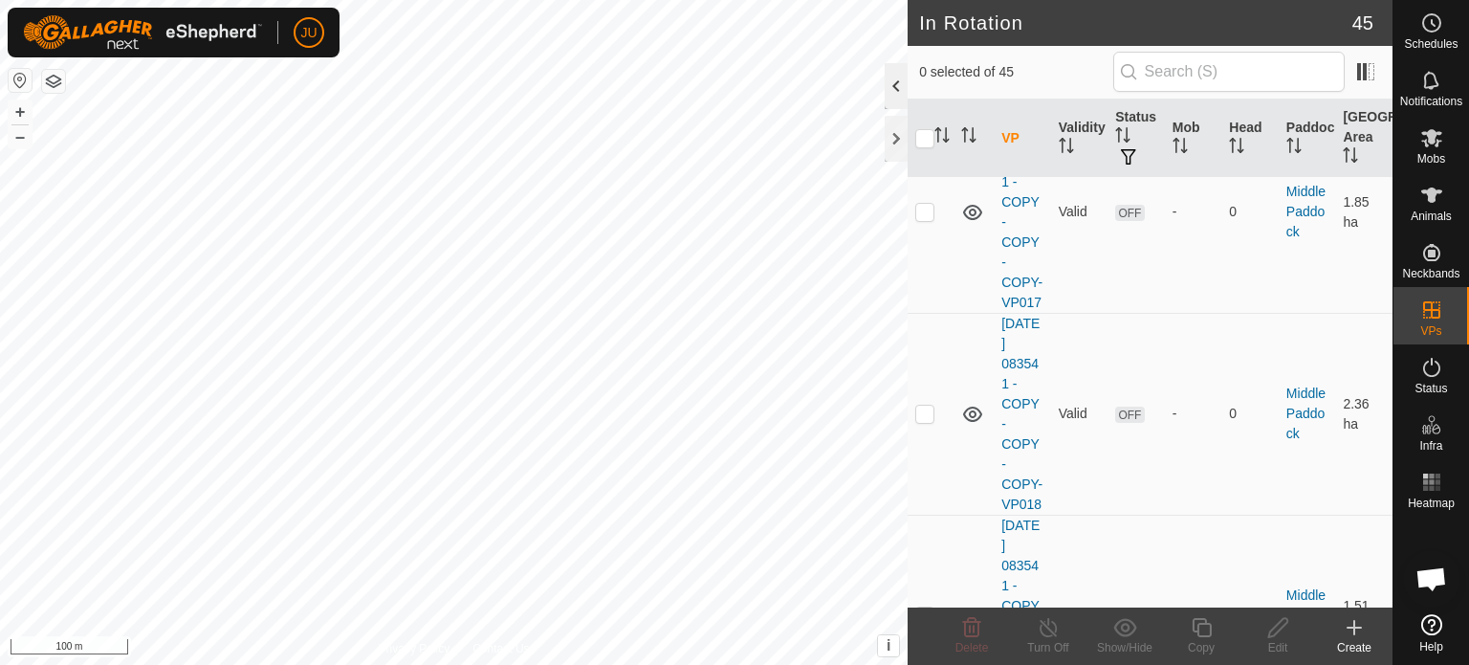
click at [898, 82] on div at bounding box center [896, 86] width 23 height 46
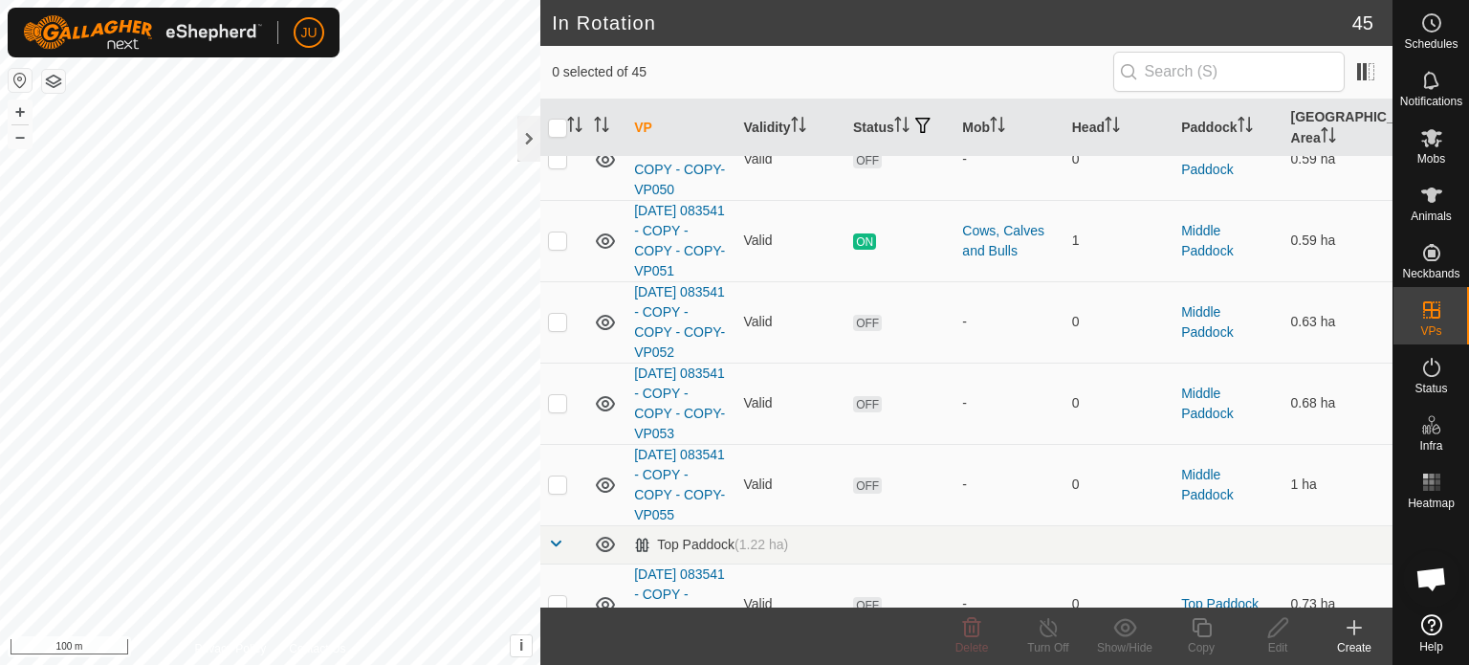
scroll to position [3272, 0]
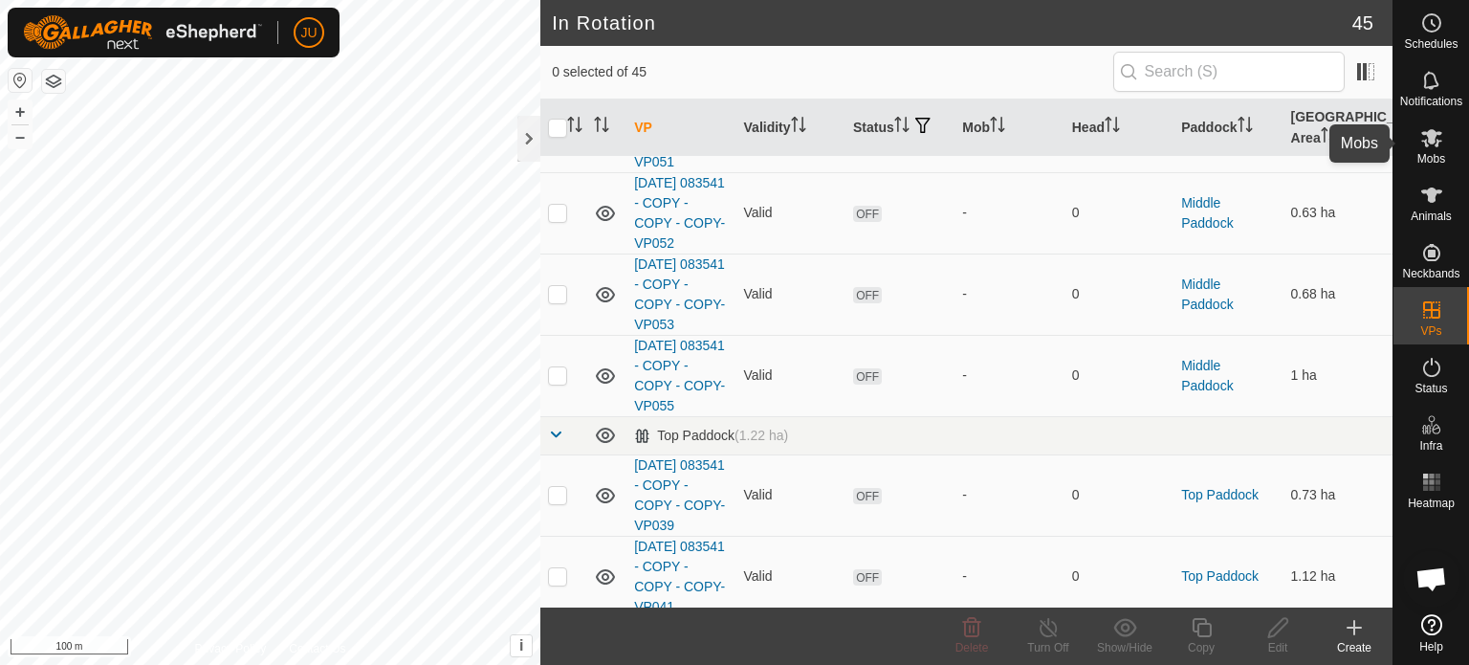
click at [1438, 136] on icon at bounding box center [1431, 137] width 23 height 23
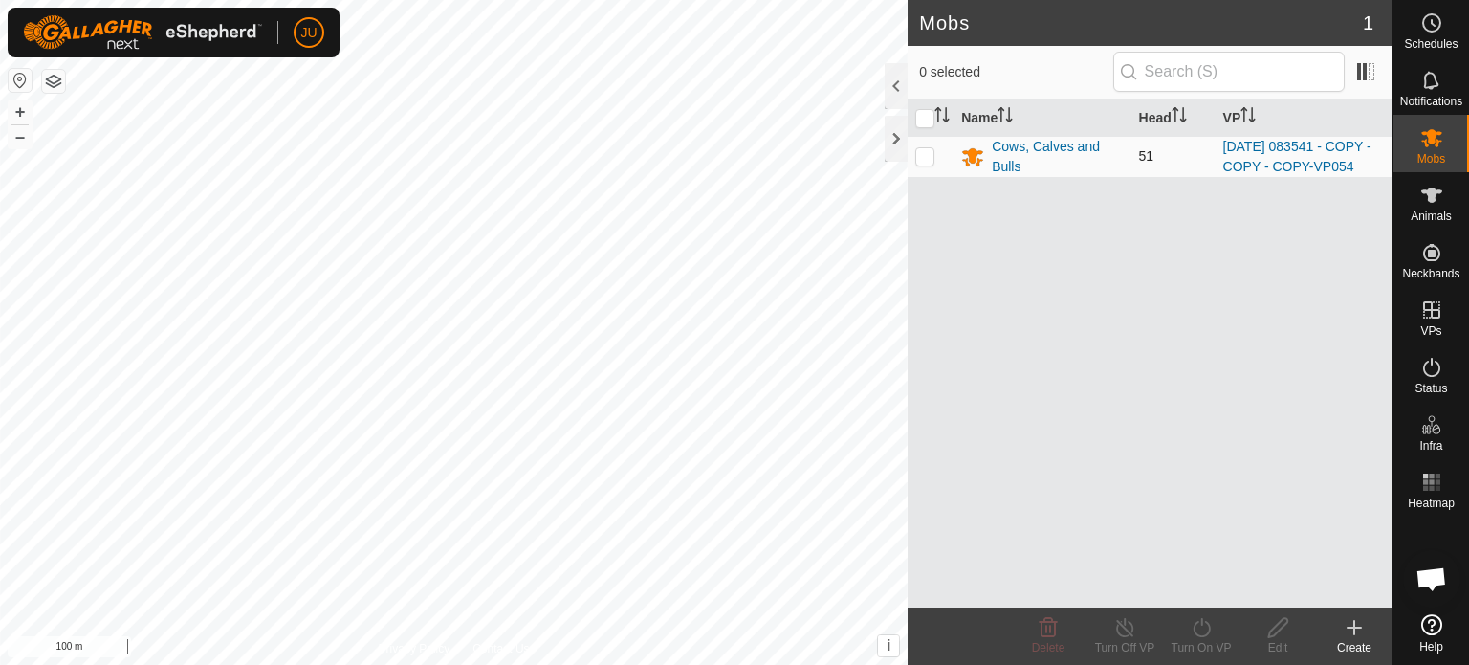
click at [923, 164] on p-checkbox at bounding box center [924, 155] width 19 height 15
checkbox input "true"
click at [1203, 623] on icon at bounding box center [1202, 627] width 24 height 23
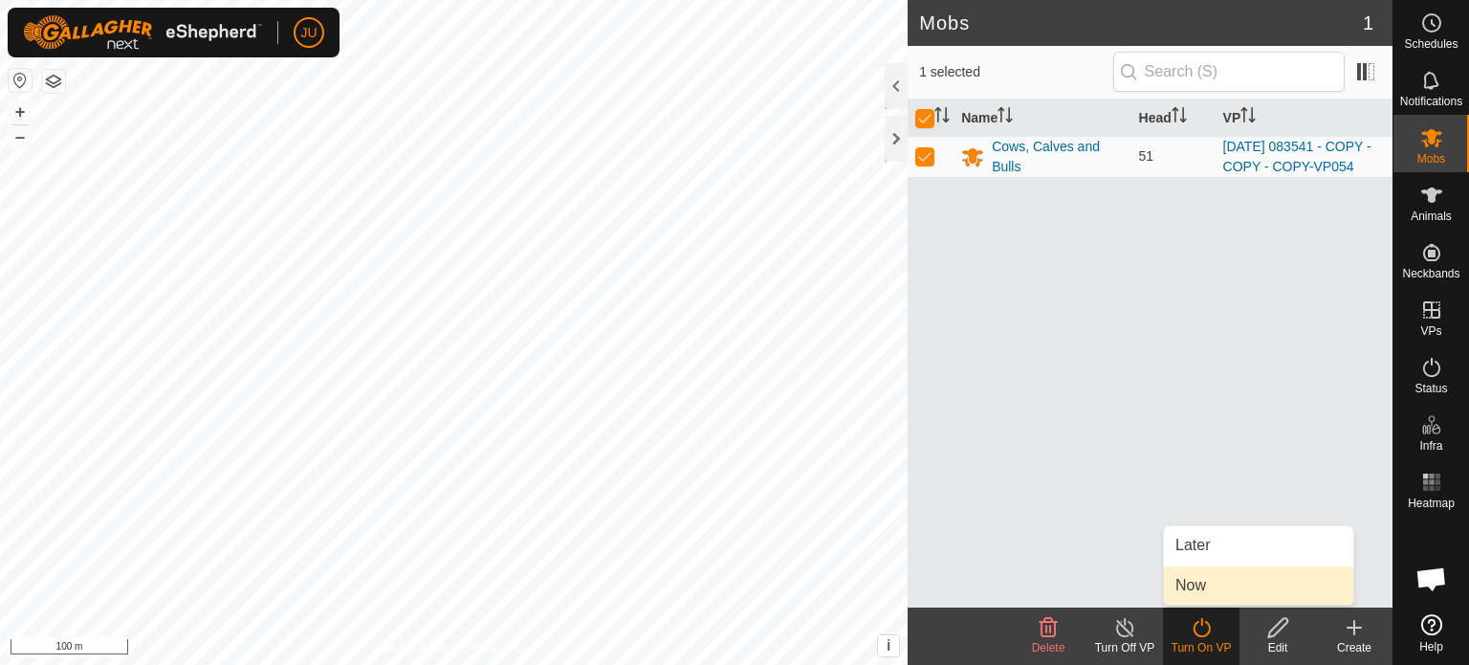
click at [1219, 581] on link "Now" at bounding box center [1258, 585] width 189 height 38
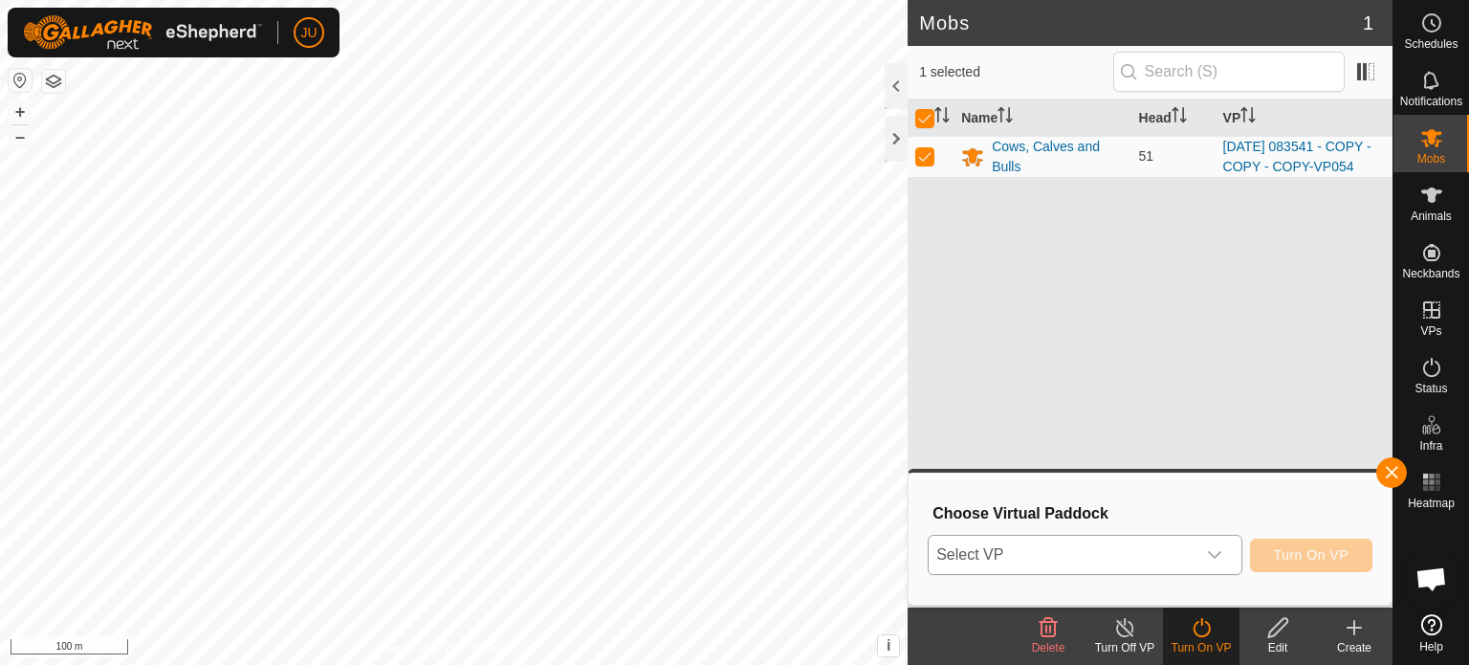
click at [1215, 553] on icon "dropdown trigger" at bounding box center [1214, 554] width 15 height 15
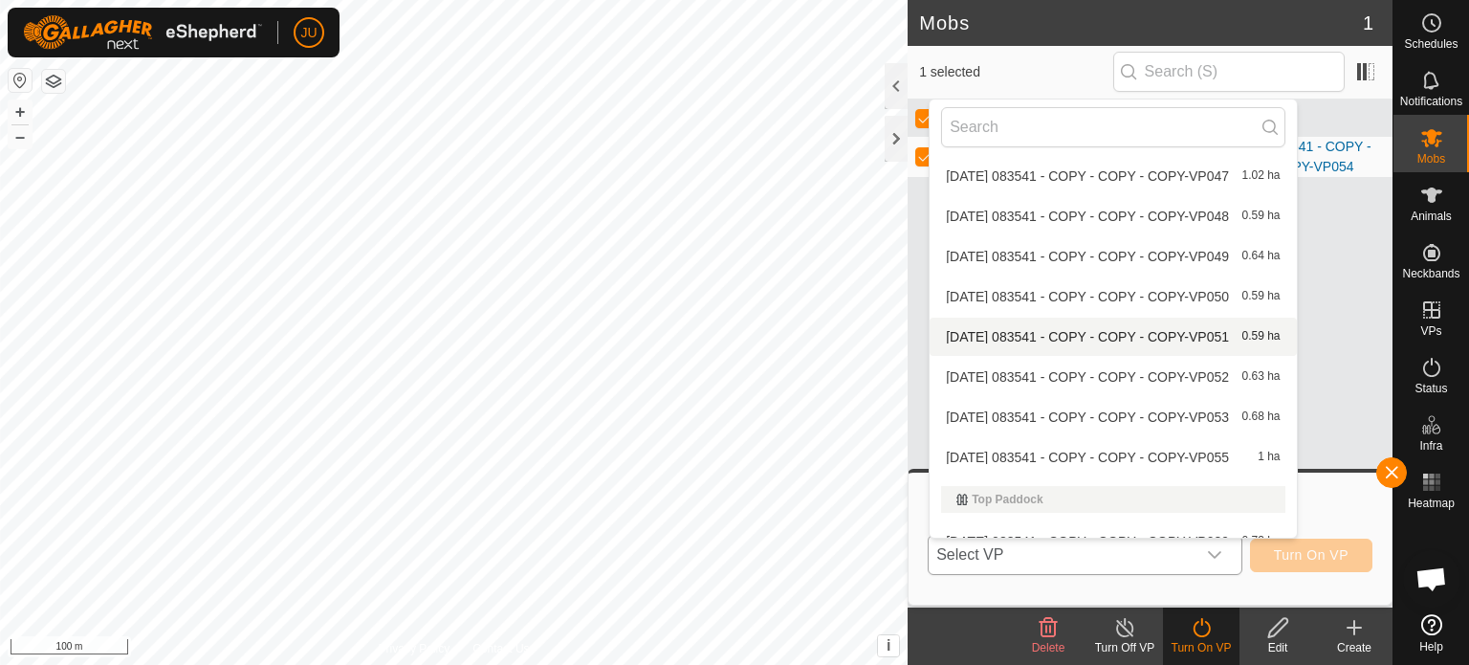
scroll to position [1555, 0]
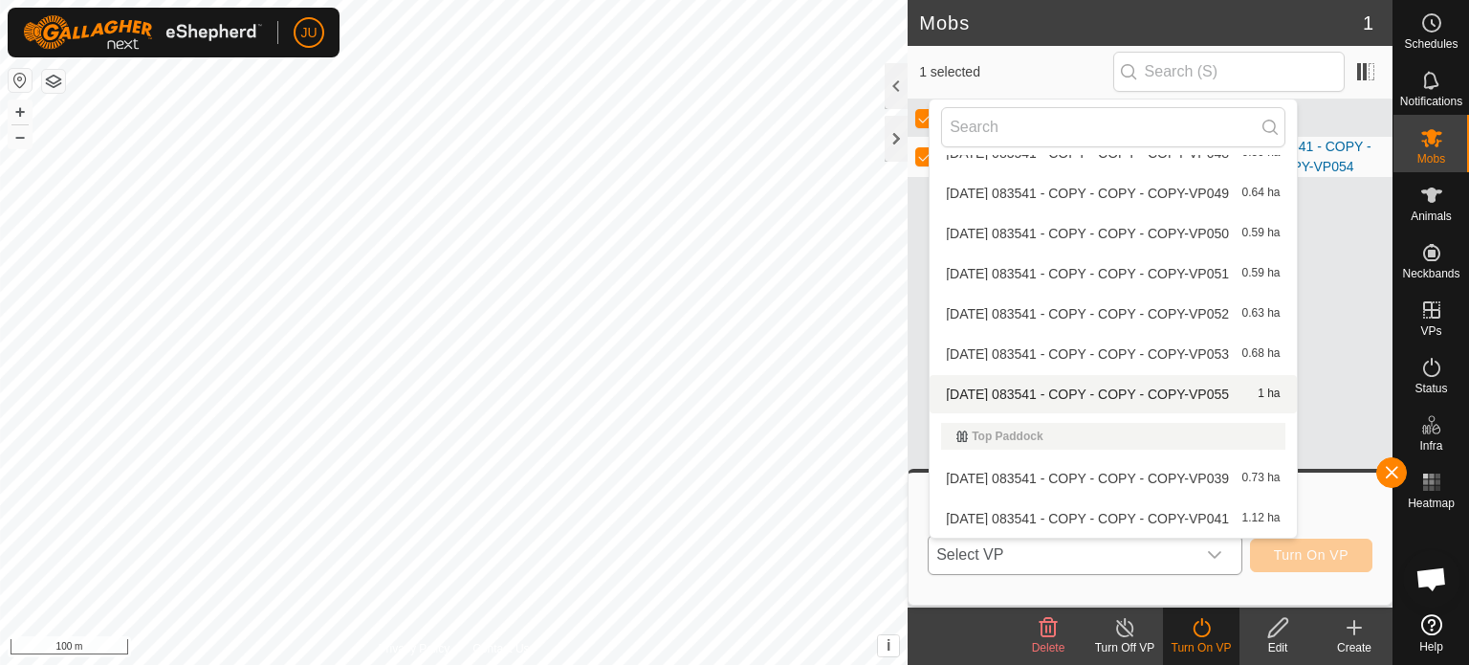
click at [1076, 392] on li "2025-08-12 083541 - COPY - COPY - COPY-VP055 1 ha" at bounding box center [1113, 394] width 366 height 38
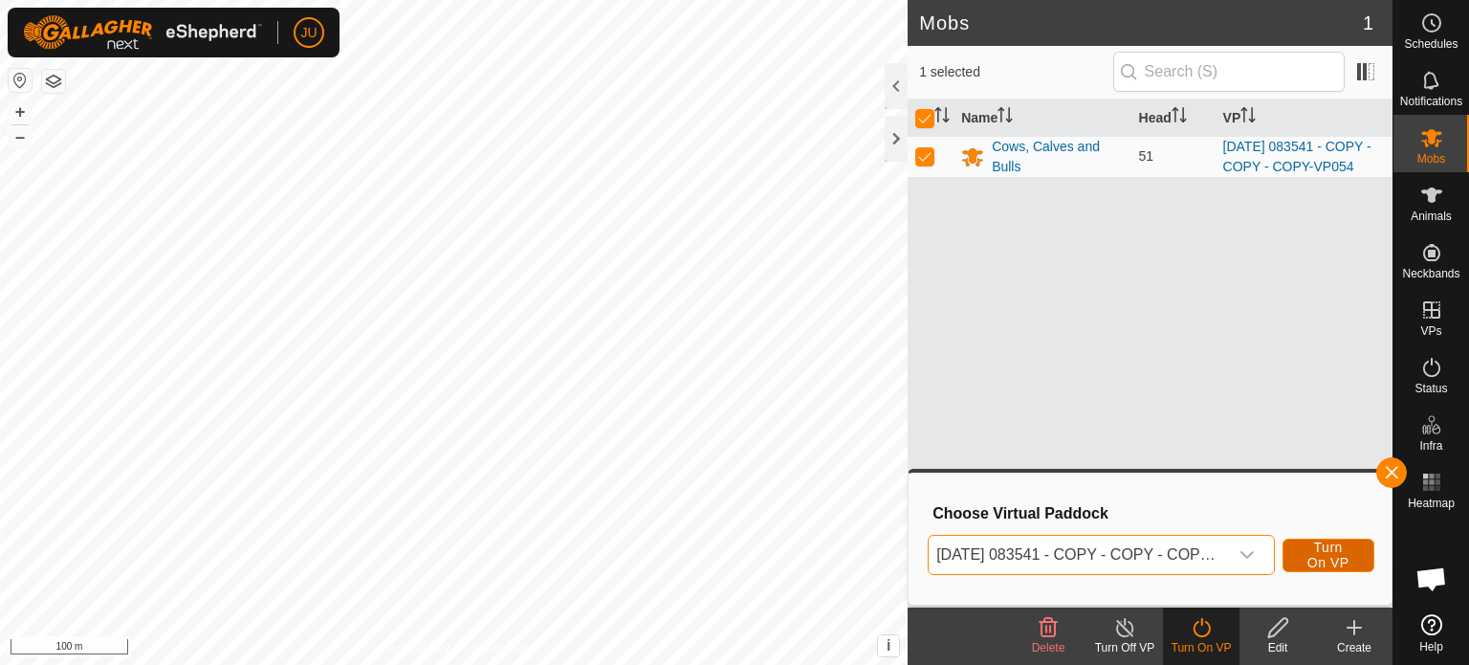
click at [1328, 548] on span "Turn On VP" at bounding box center [1329, 554] width 44 height 31
